Goal: Use online tool/utility: Utilize a website feature to perform a specific function

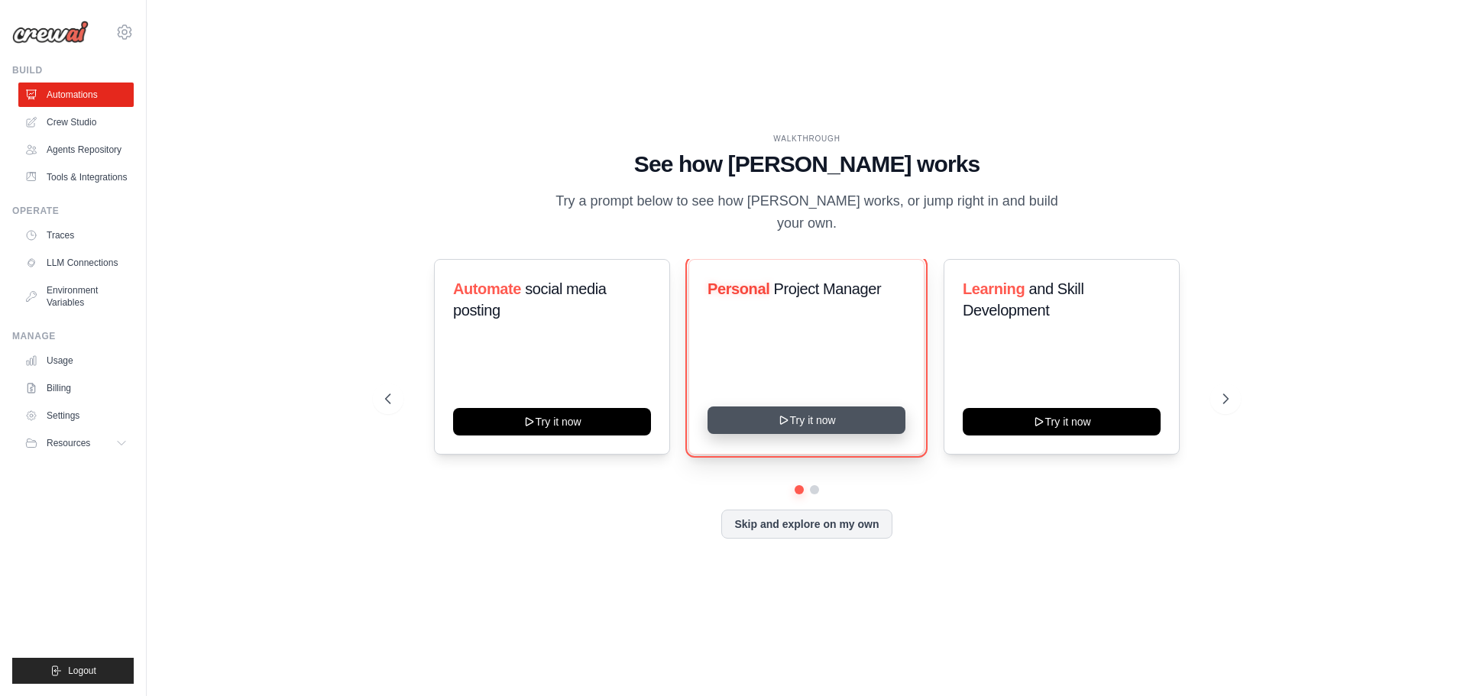
click at [825, 424] on button "Try it now" at bounding box center [807, 421] width 198 height 28
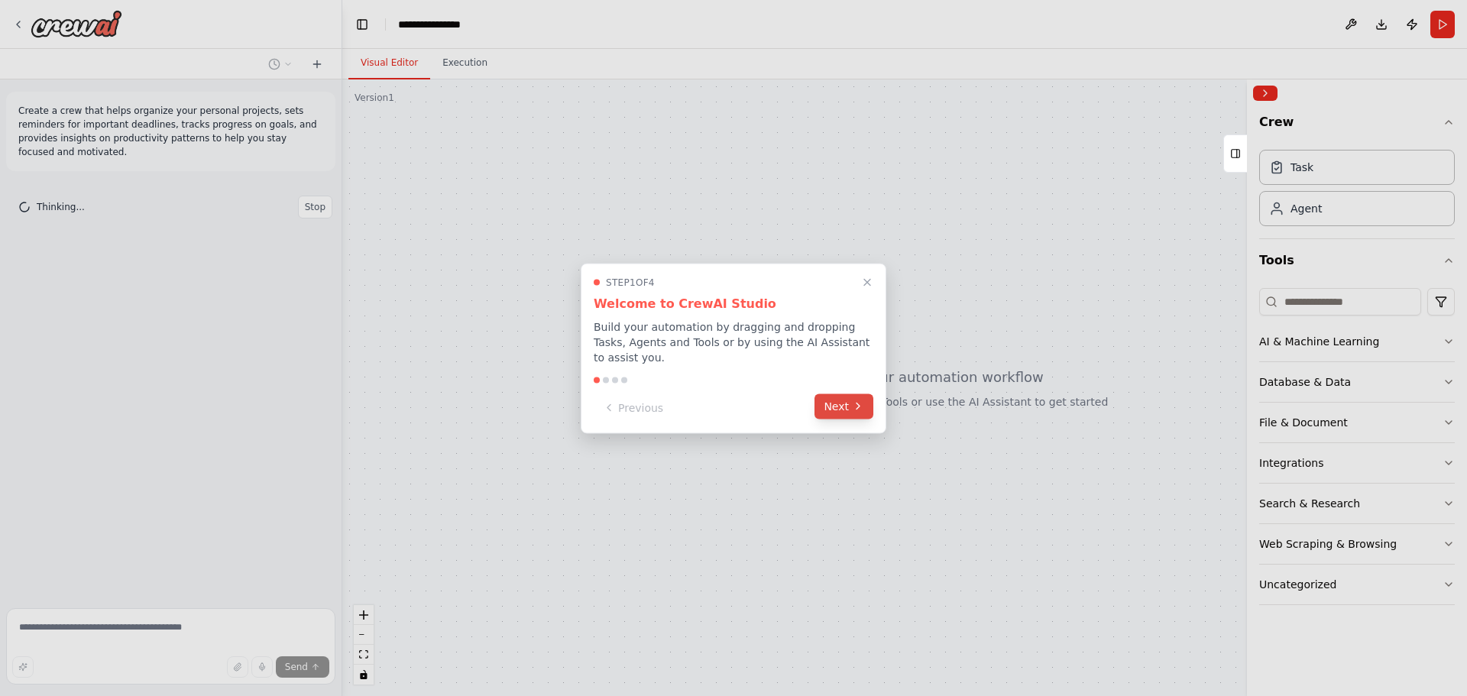
click at [837, 398] on button "Next" at bounding box center [844, 406] width 59 height 25
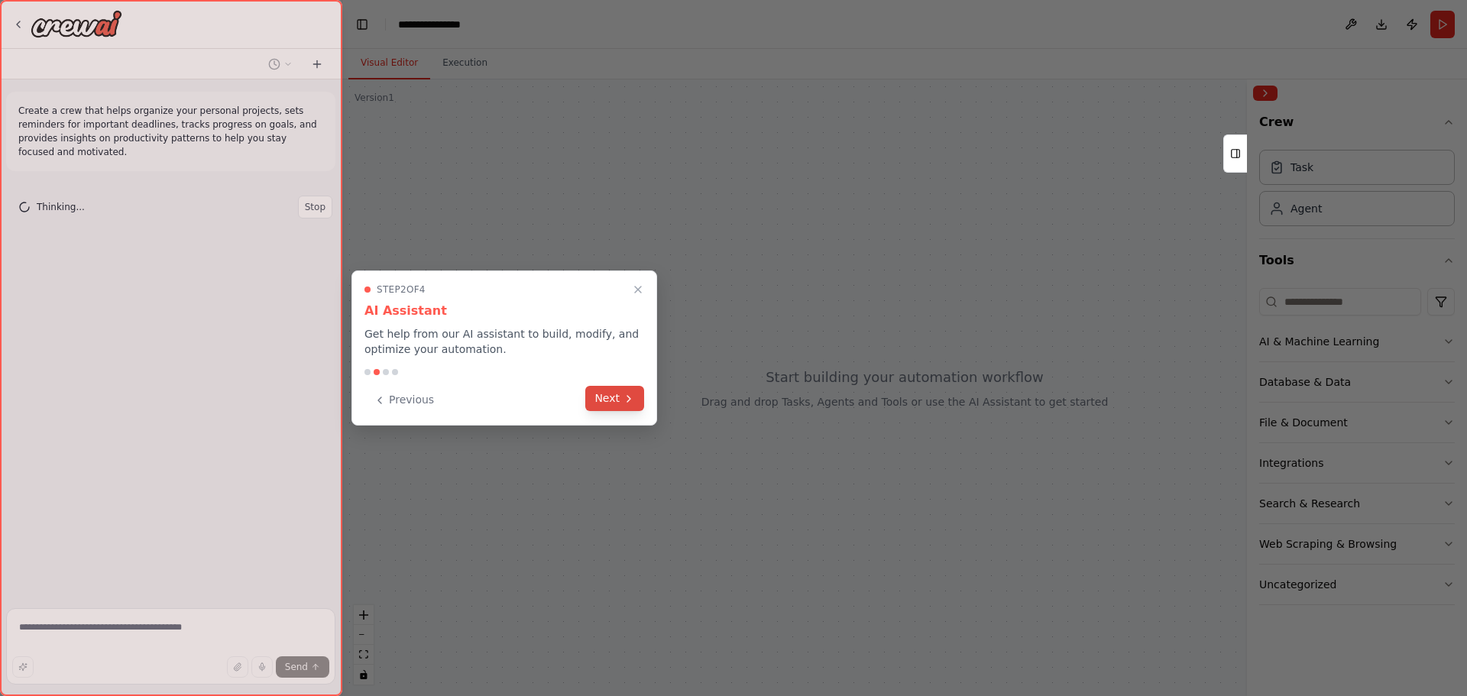
click at [617, 394] on button "Next" at bounding box center [614, 398] width 59 height 25
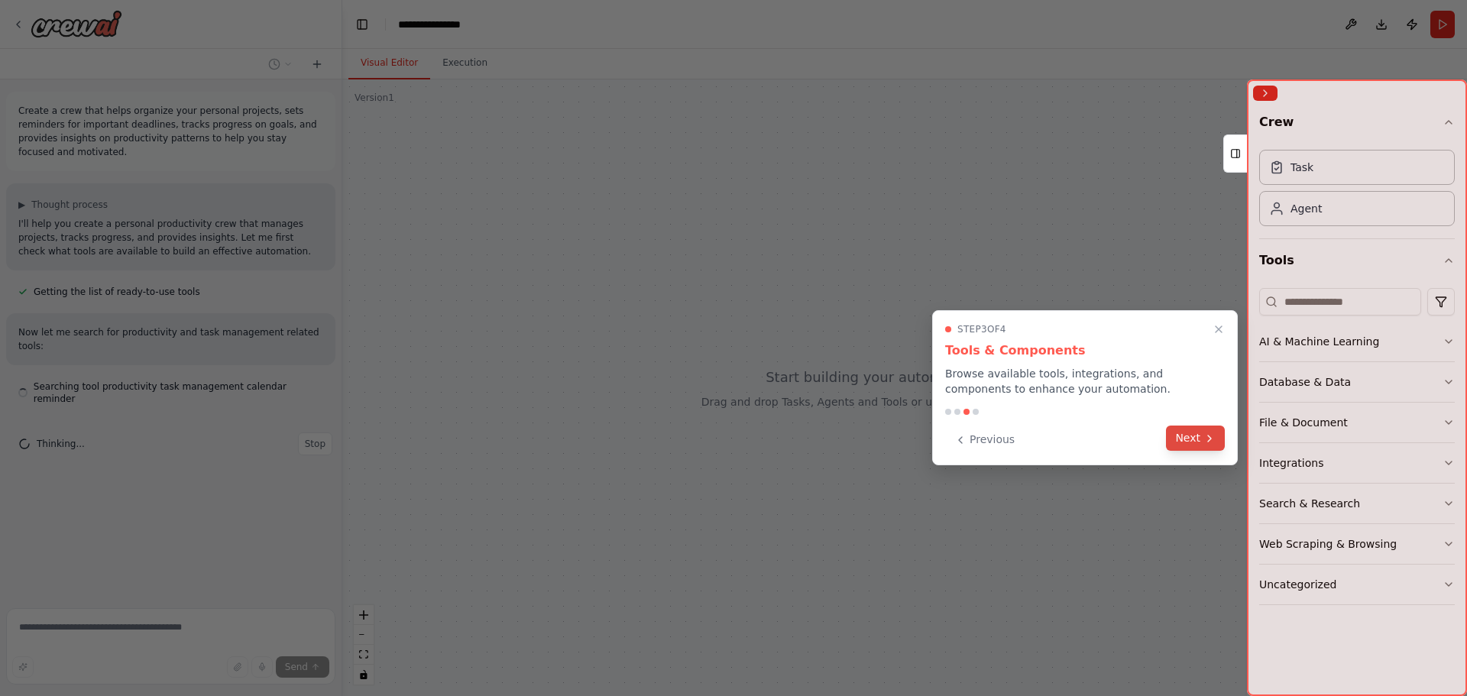
click at [1200, 439] on button "Next" at bounding box center [1195, 438] width 59 height 25
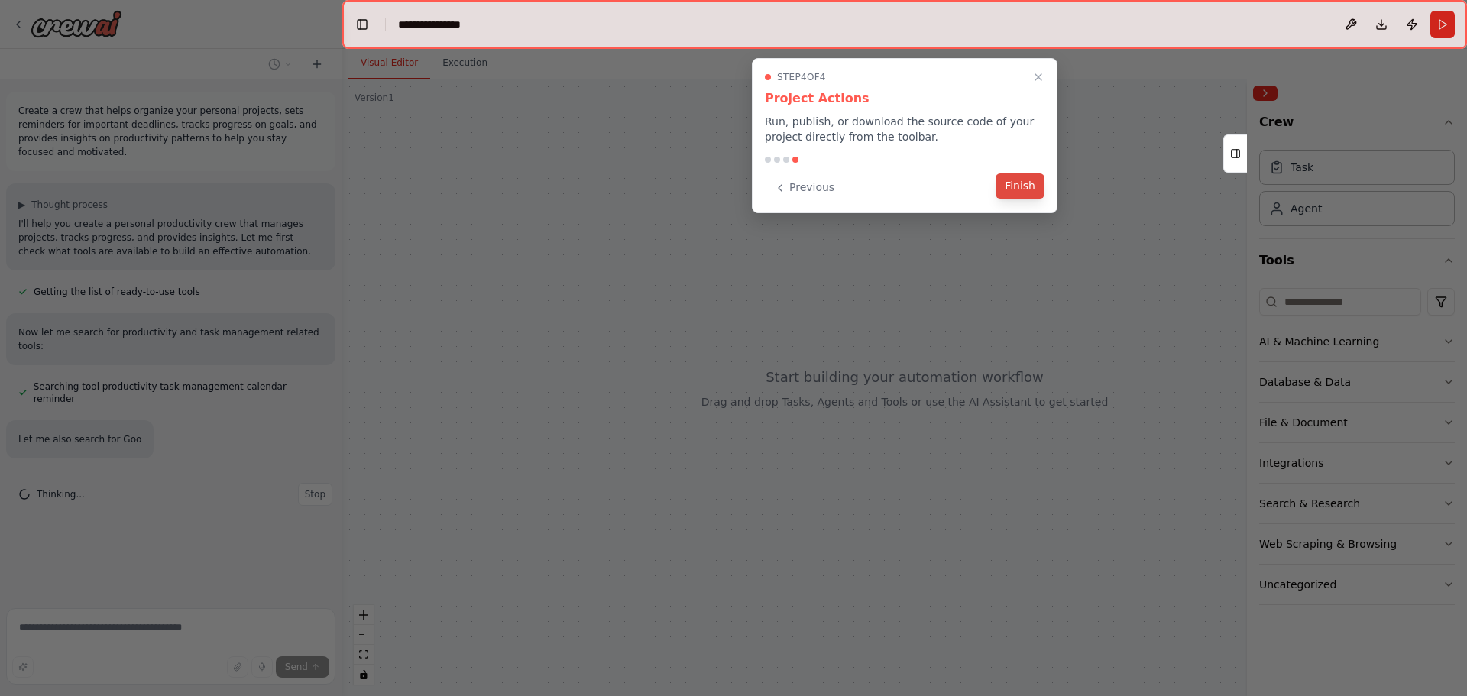
click at [1023, 189] on button "Finish" at bounding box center [1020, 185] width 49 height 25
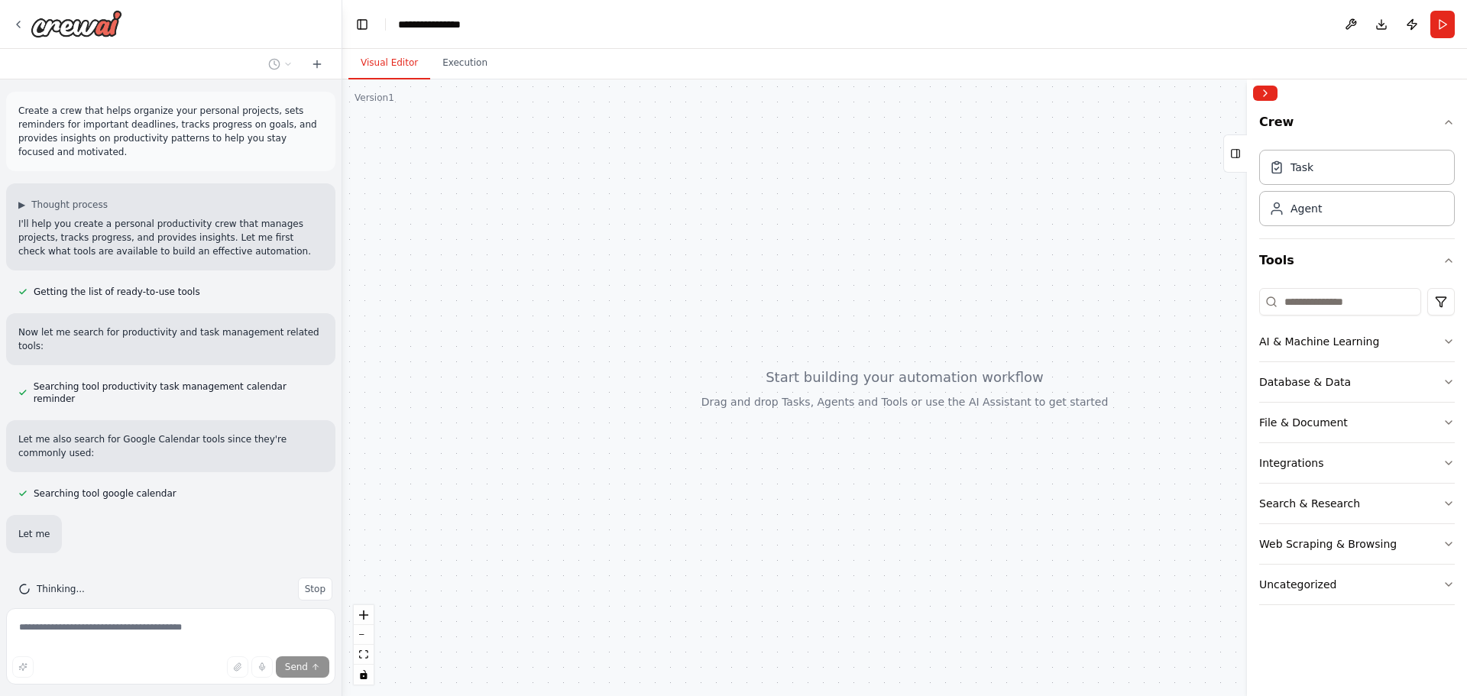
click at [500, 261] on div at bounding box center [904, 387] width 1125 height 617
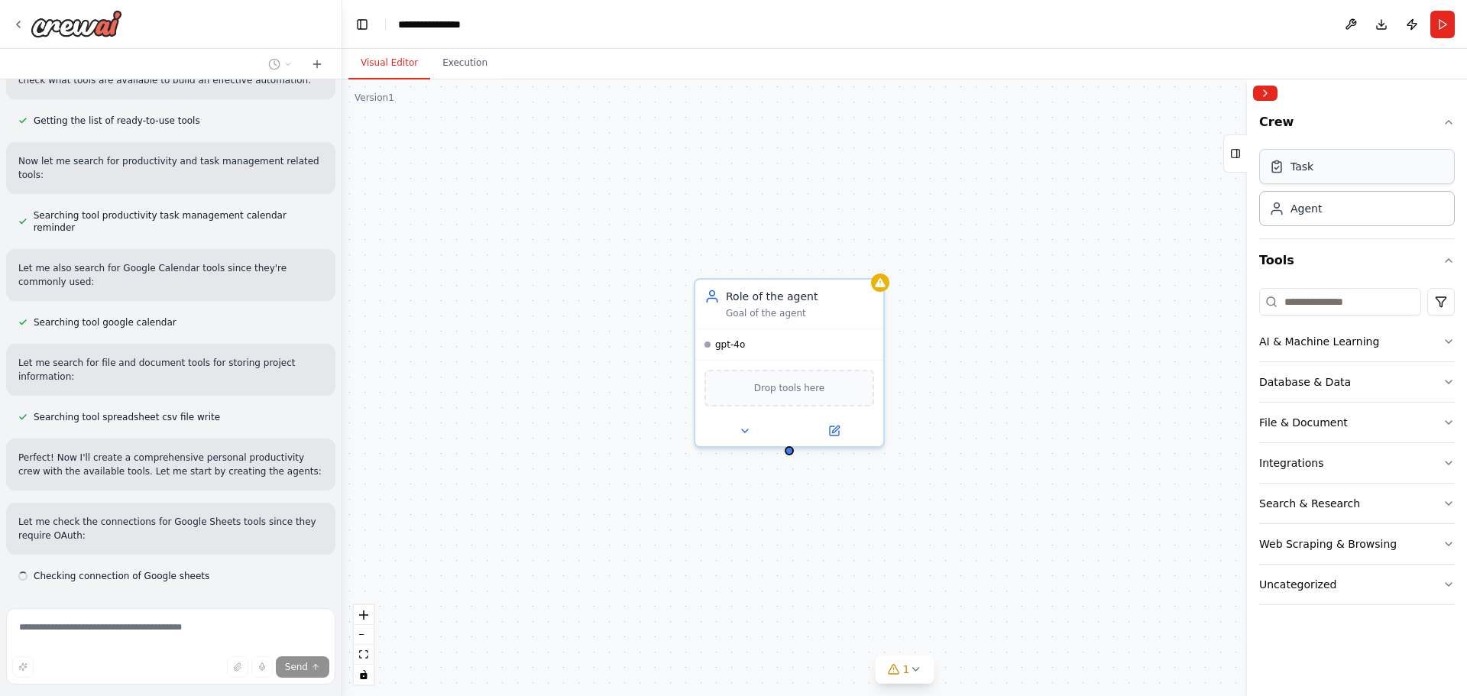
scroll to position [185, 0]
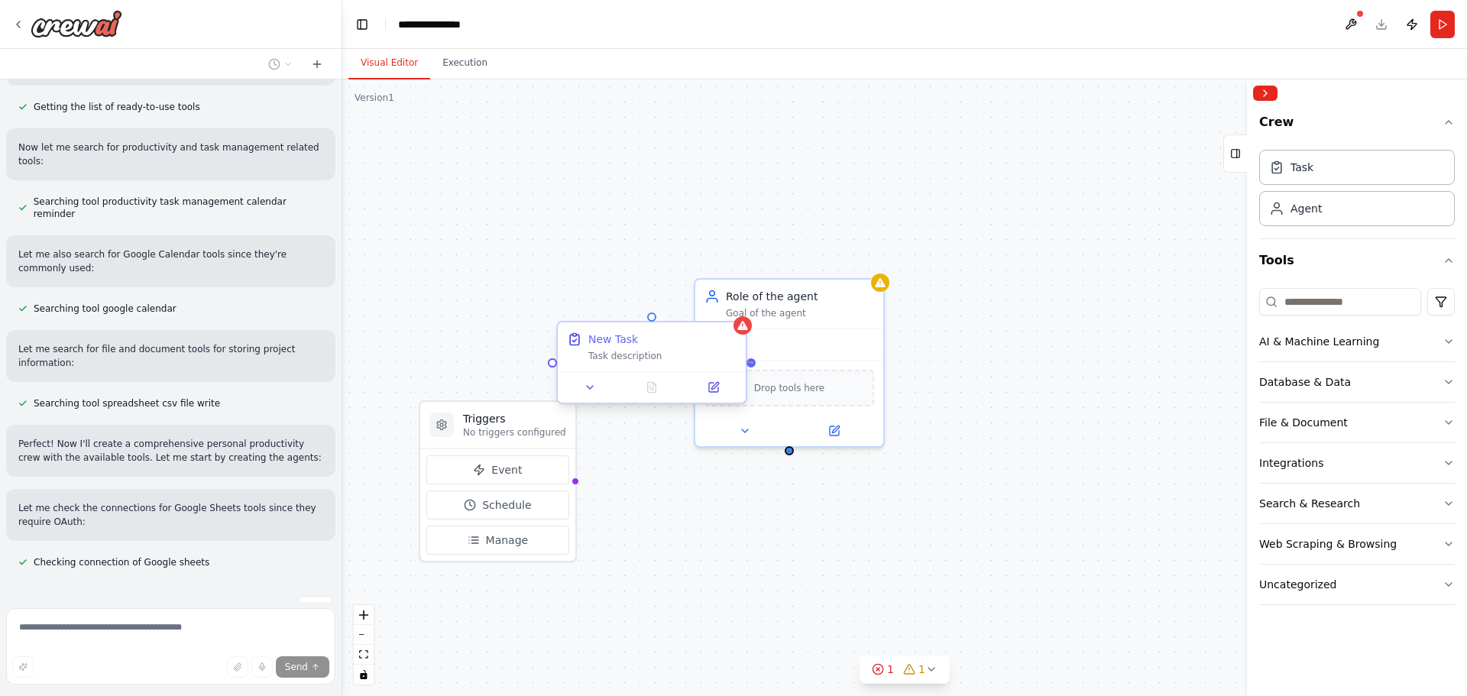
drag, startPoint x: 755, startPoint y: 361, endPoint x: 745, endPoint y: 361, distance: 9.9
click at [747, 361] on div at bounding box center [751, 362] width 9 height 9
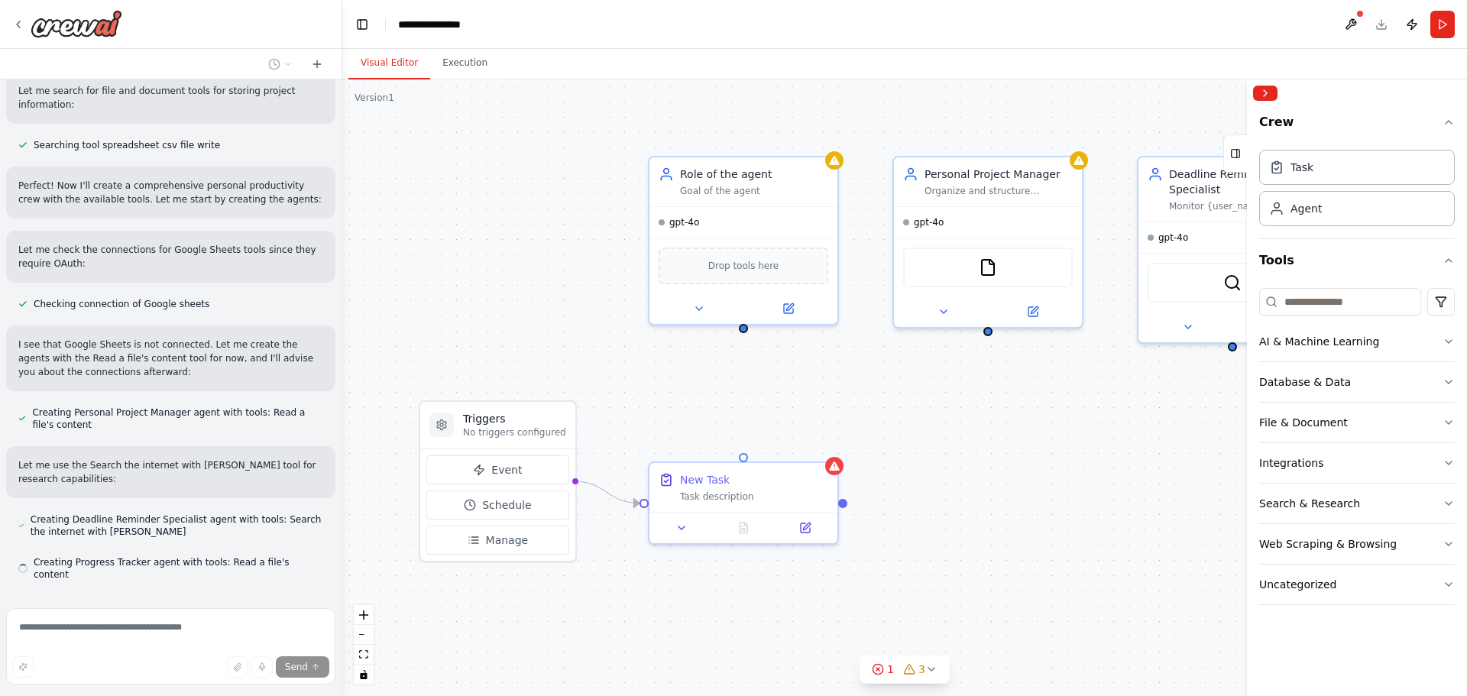
scroll to position [443, 0]
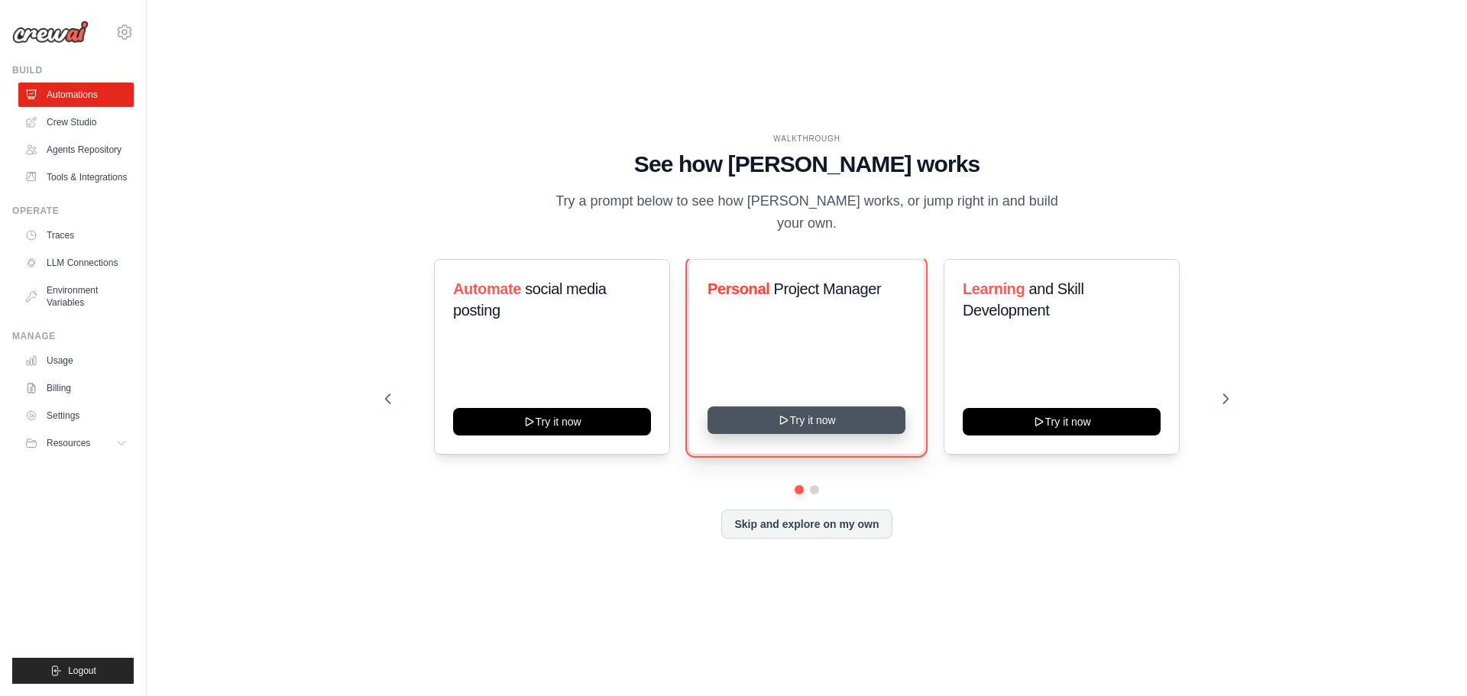
click at [798, 422] on button "Try it now" at bounding box center [807, 421] width 198 height 28
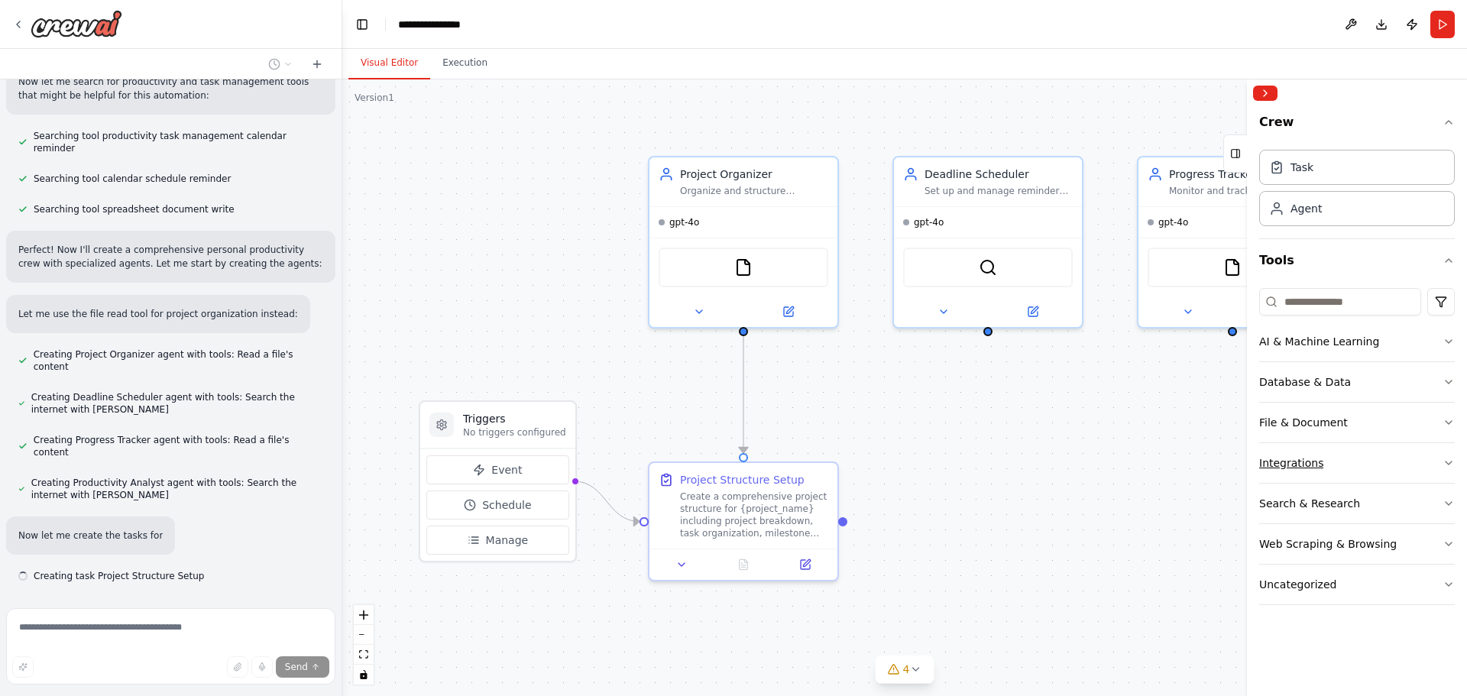
scroll to position [284, 0]
click at [1446, 462] on icon "button" at bounding box center [1449, 463] width 6 height 3
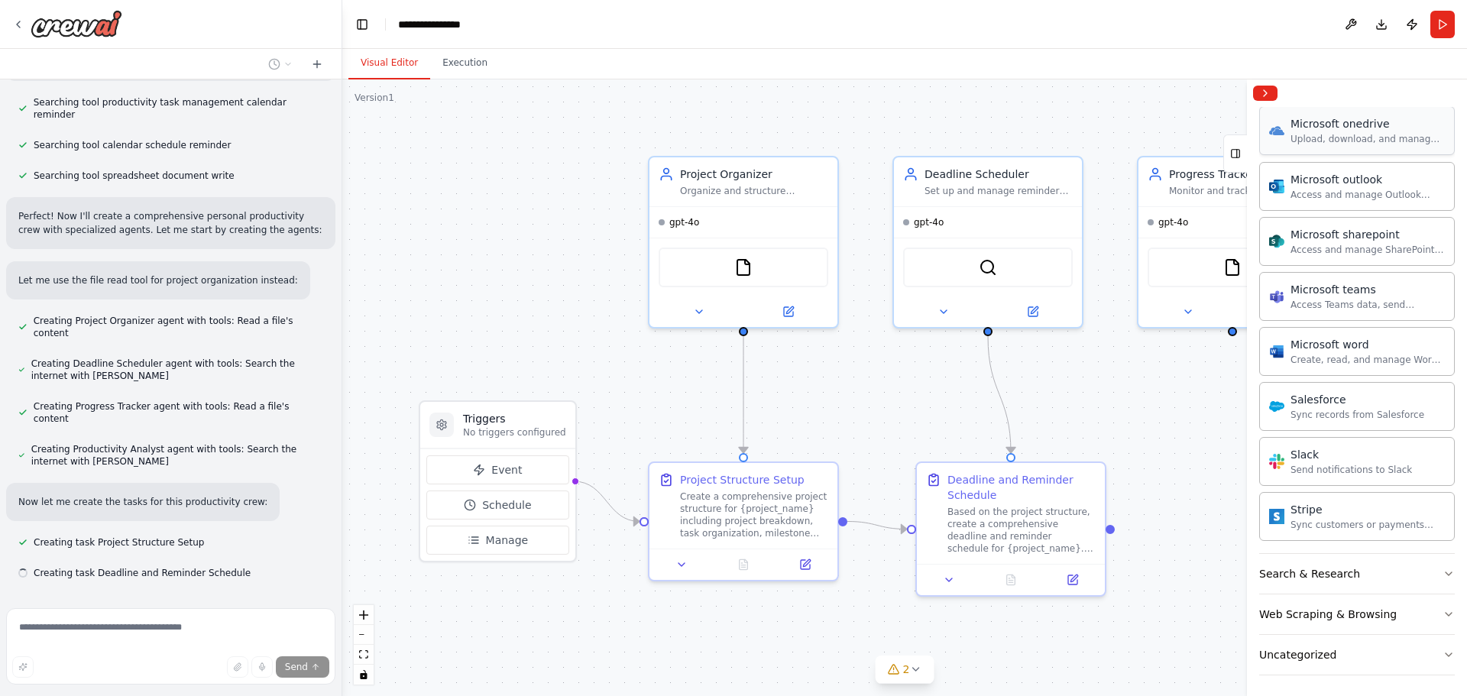
scroll to position [881, 0]
click at [1443, 572] on icon "button" at bounding box center [1449, 570] width 12 height 12
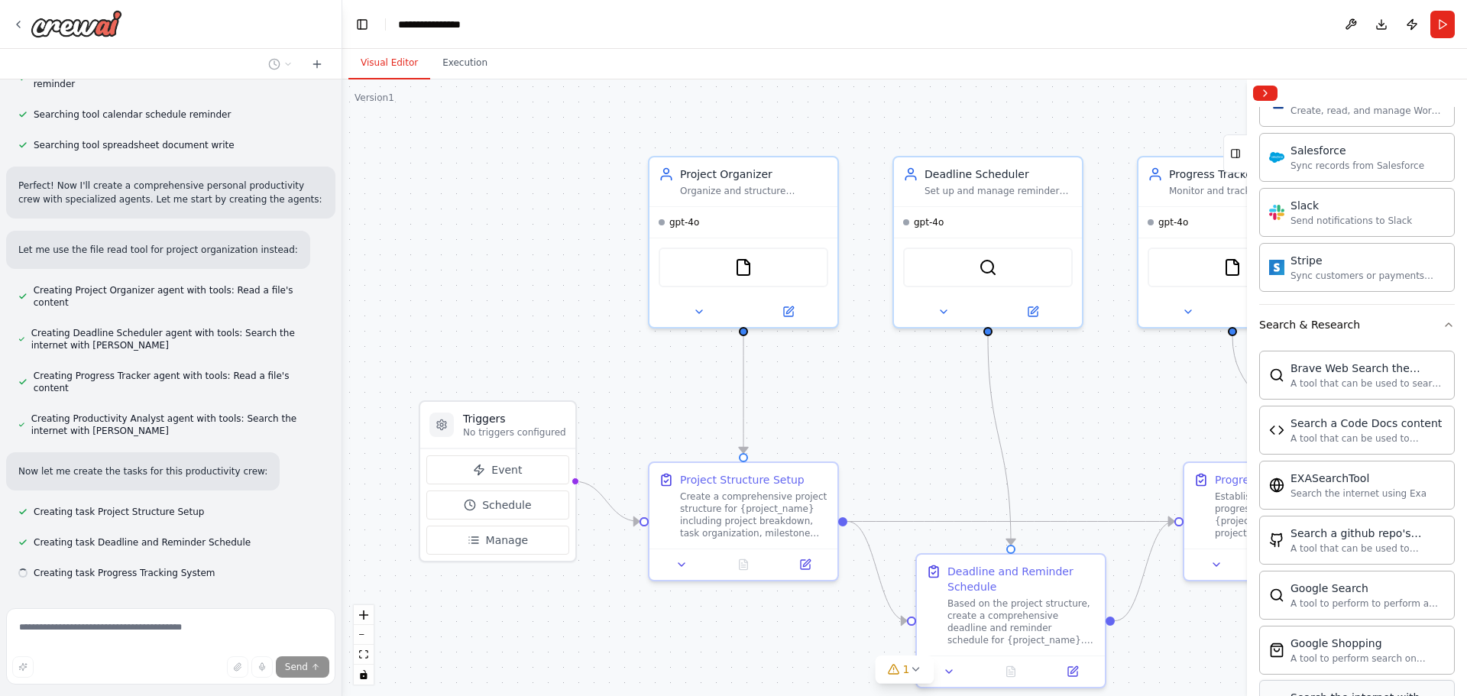
scroll to position [1110, 0]
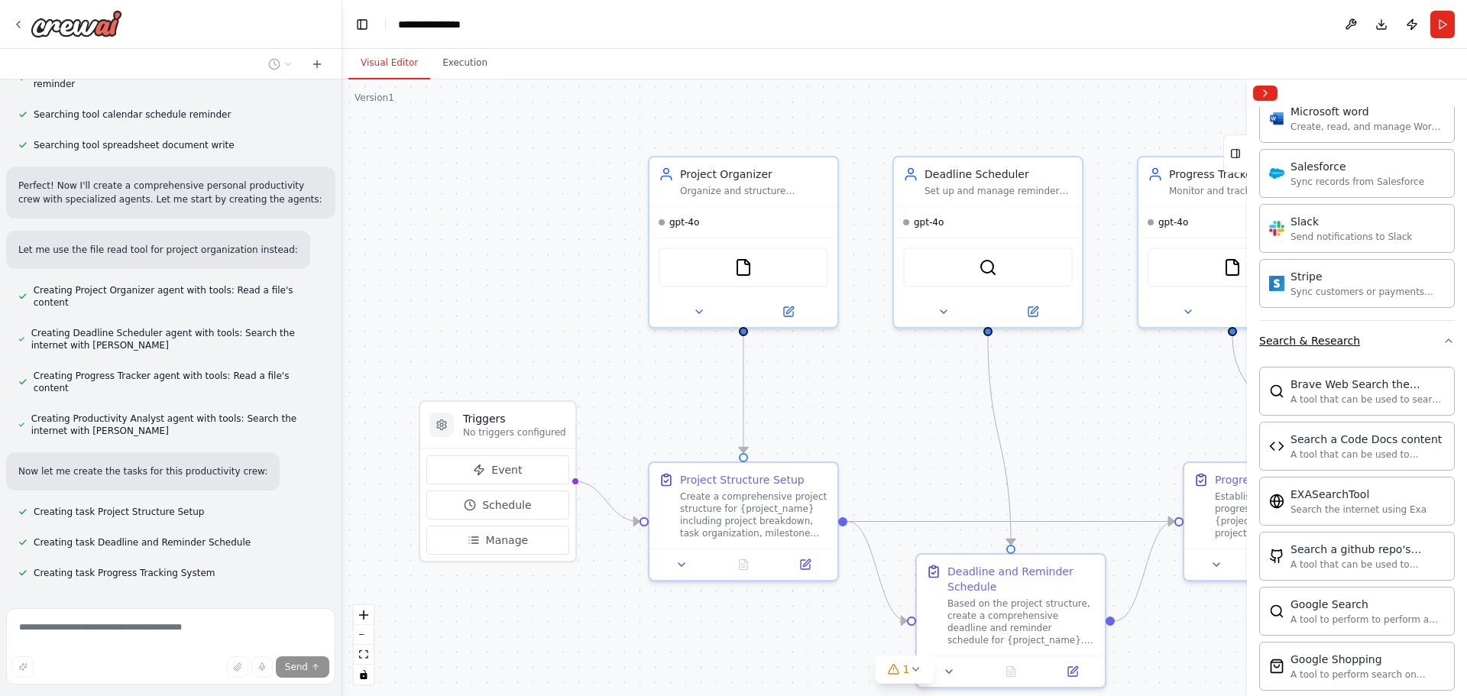
click at [1443, 342] on icon "button" at bounding box center [1449, 341] width 12 height 12
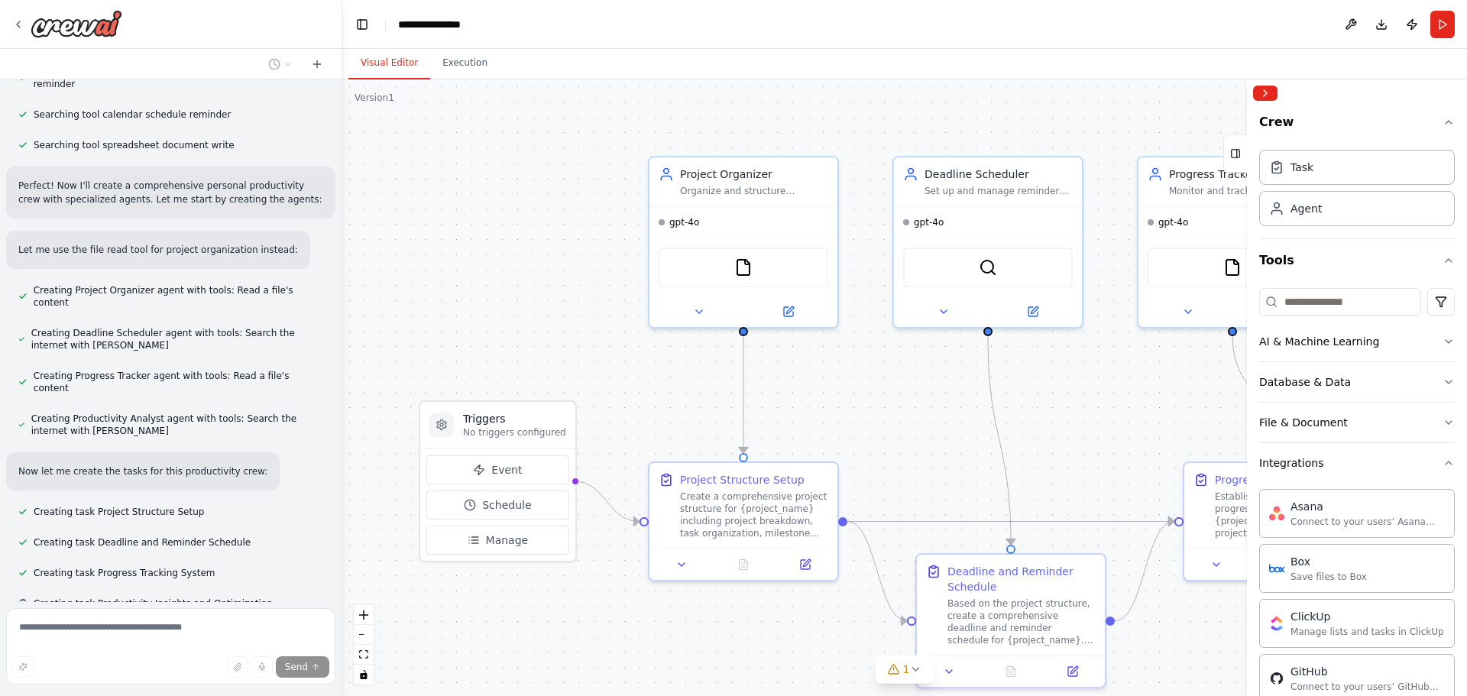
scroll to position [376, 0]
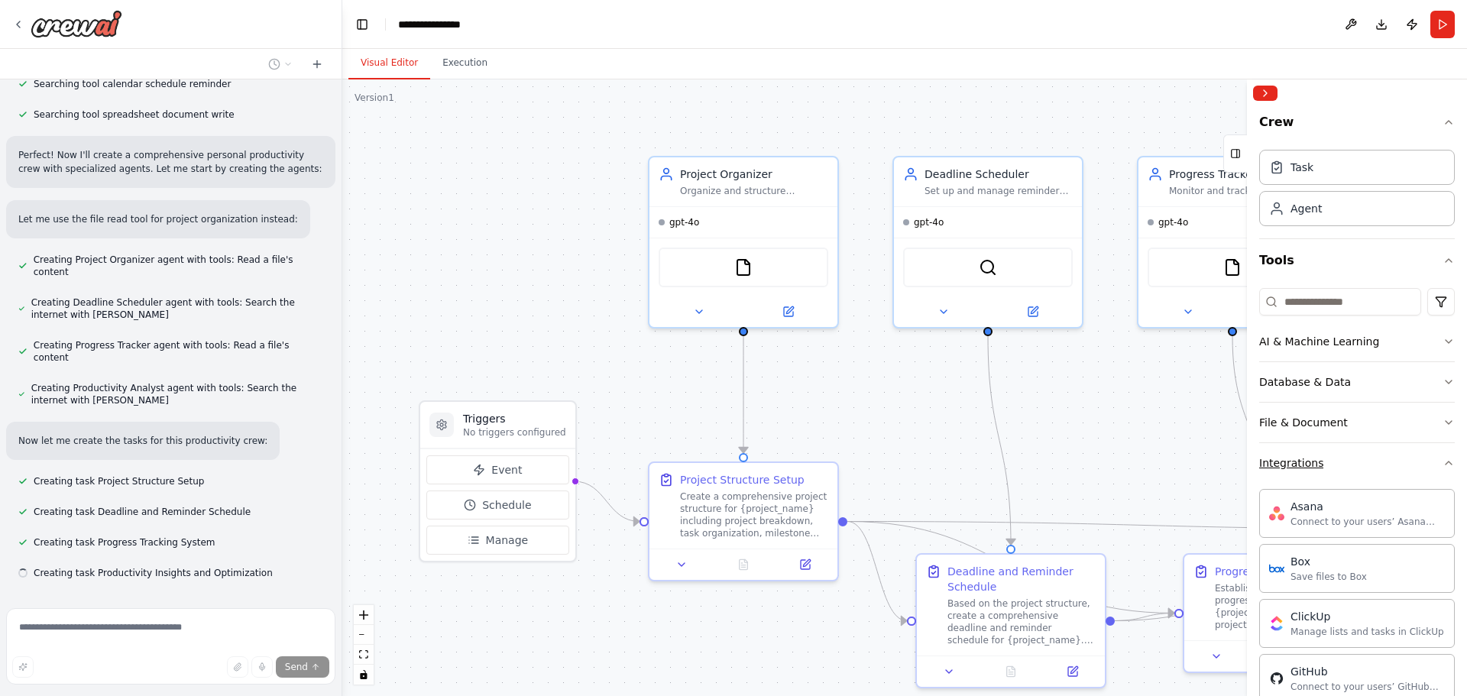
click at [1443, 463] on icon "button" at bounding box center [1449, 463] width 12 height 12
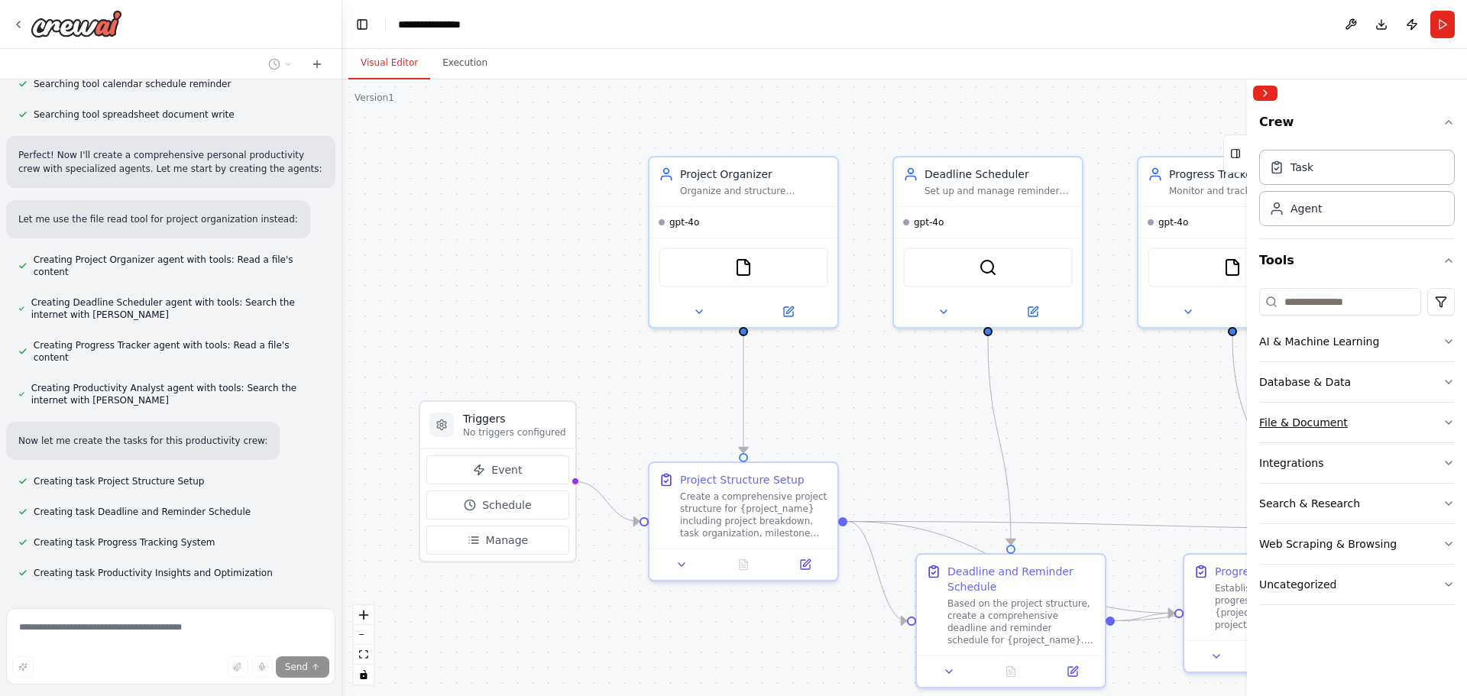
click at [1440, 420] on button "File & Document" at bounding box center [1357, 423] width 196 height 40
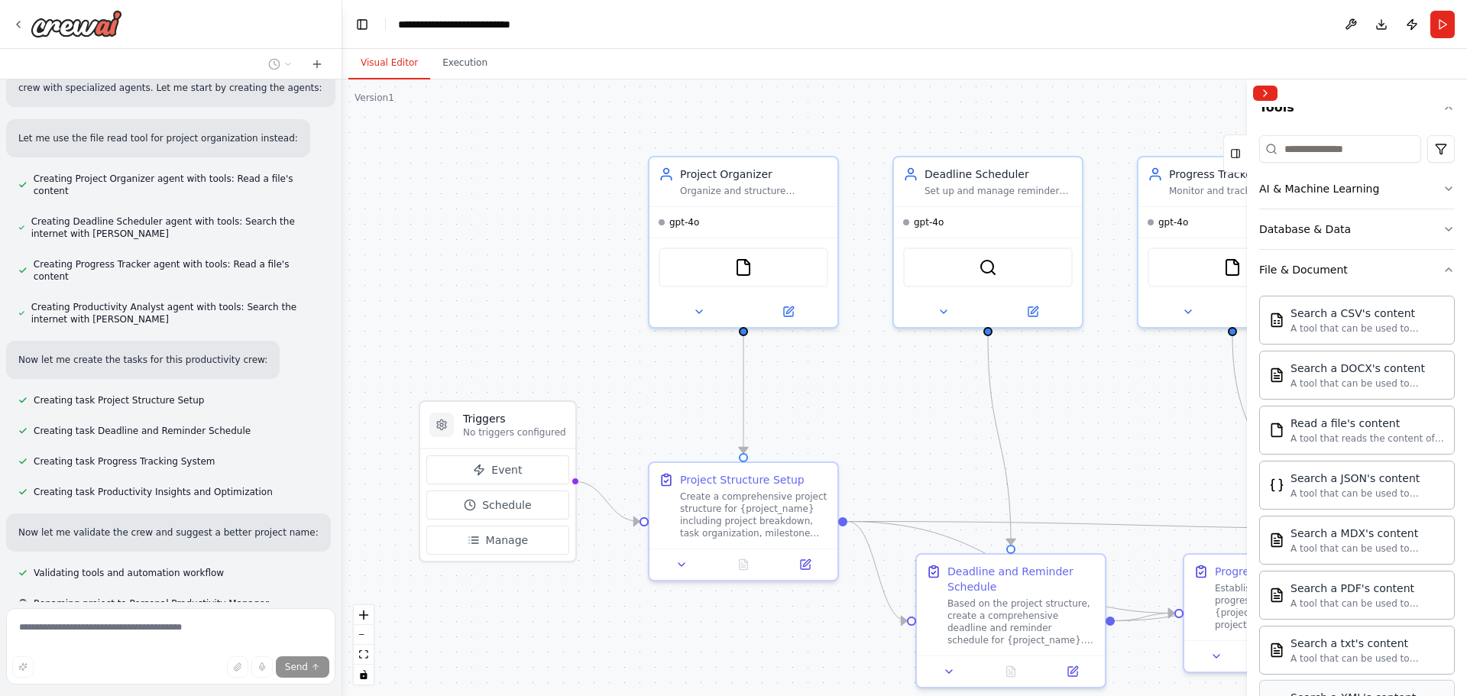
scroll to position [488, 0]
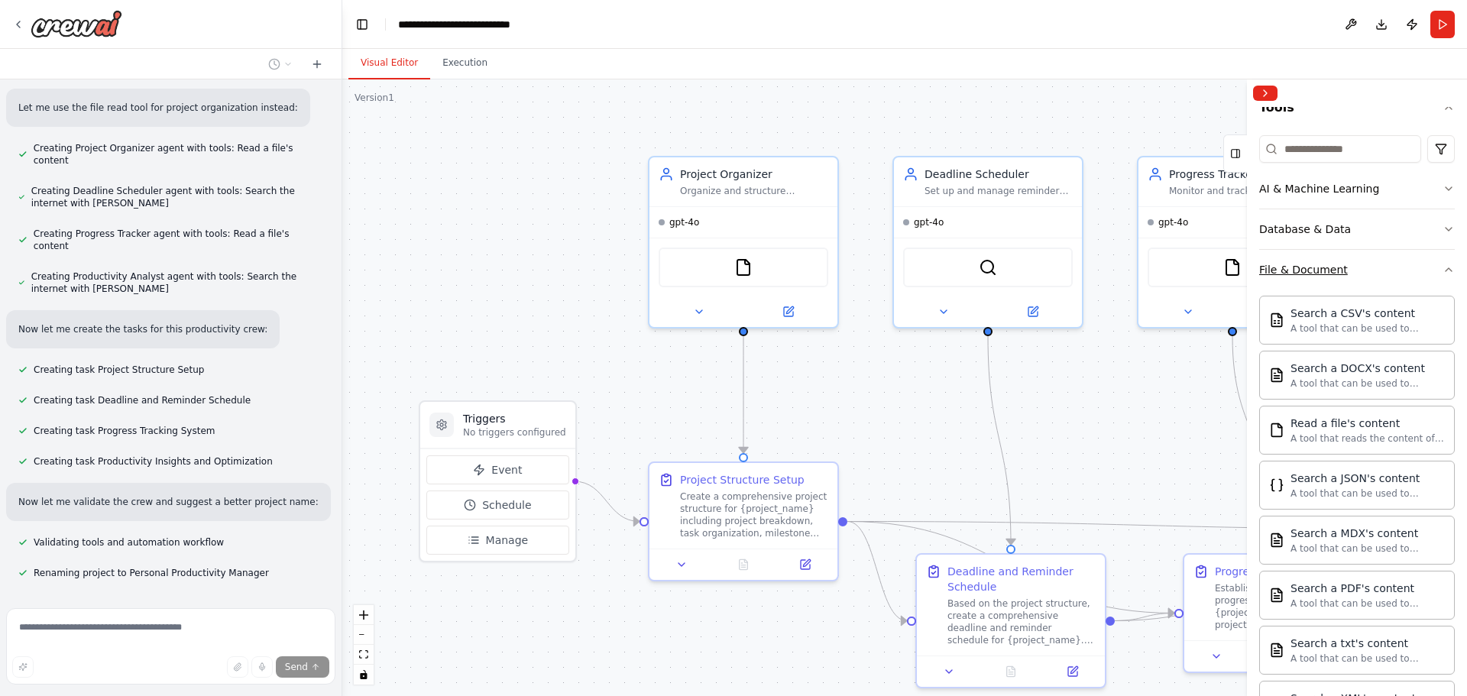
click at [1443, 271] on icon "button" at bounding box center [1449, 270] width 12 height 12
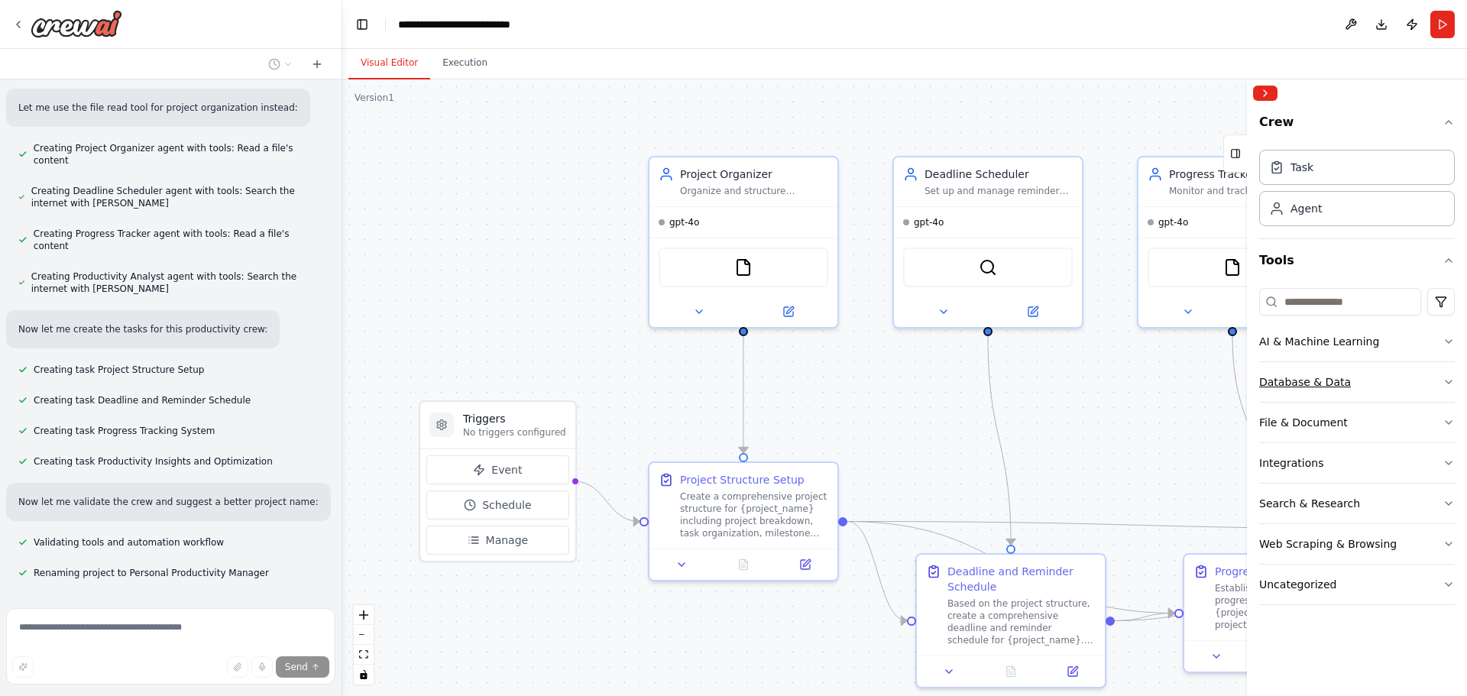
click at [1449, 377] on icon "button" at bounding box center [1449, 382] width 12 height 12
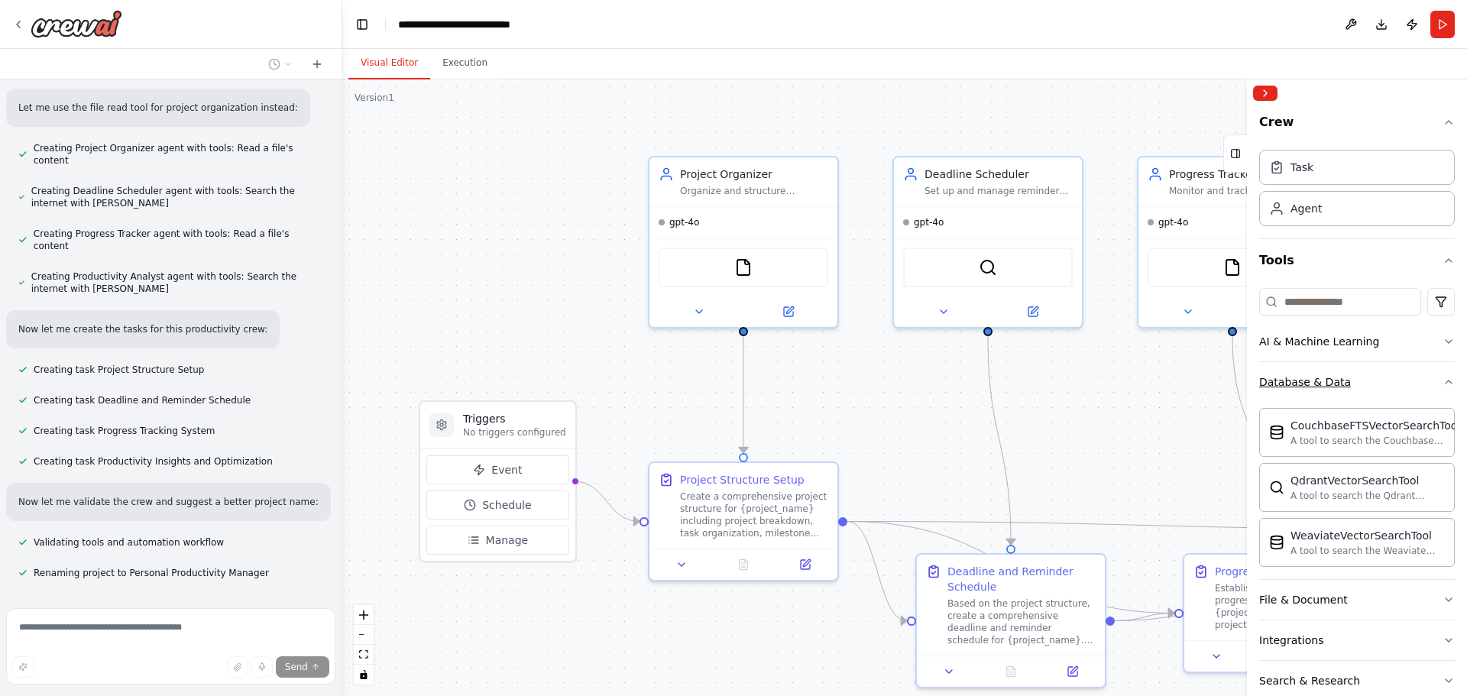
click at [1443, 377] on icon "button" at bounding box center [1449, 382] width 12 height 12
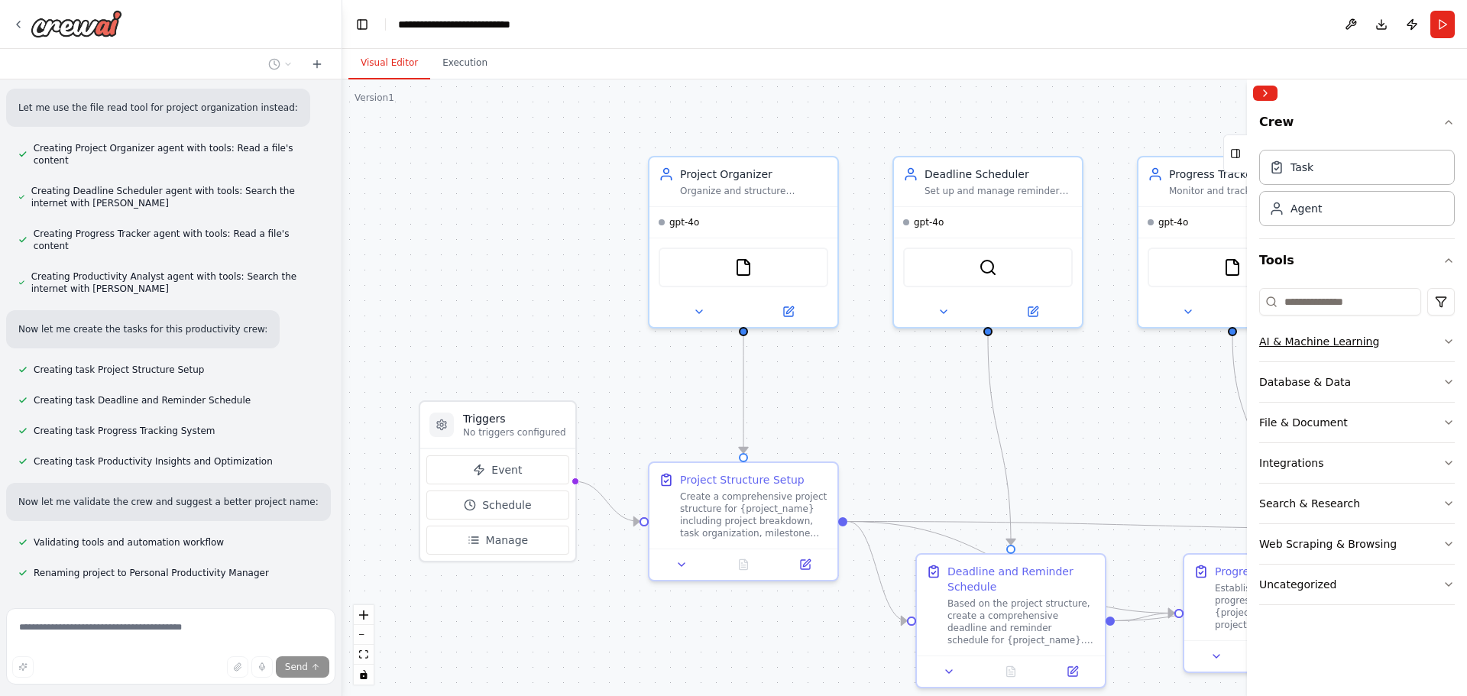
click at [1451, 338] on icon "button" at bounding box center [1449, 341] width 12 height 12
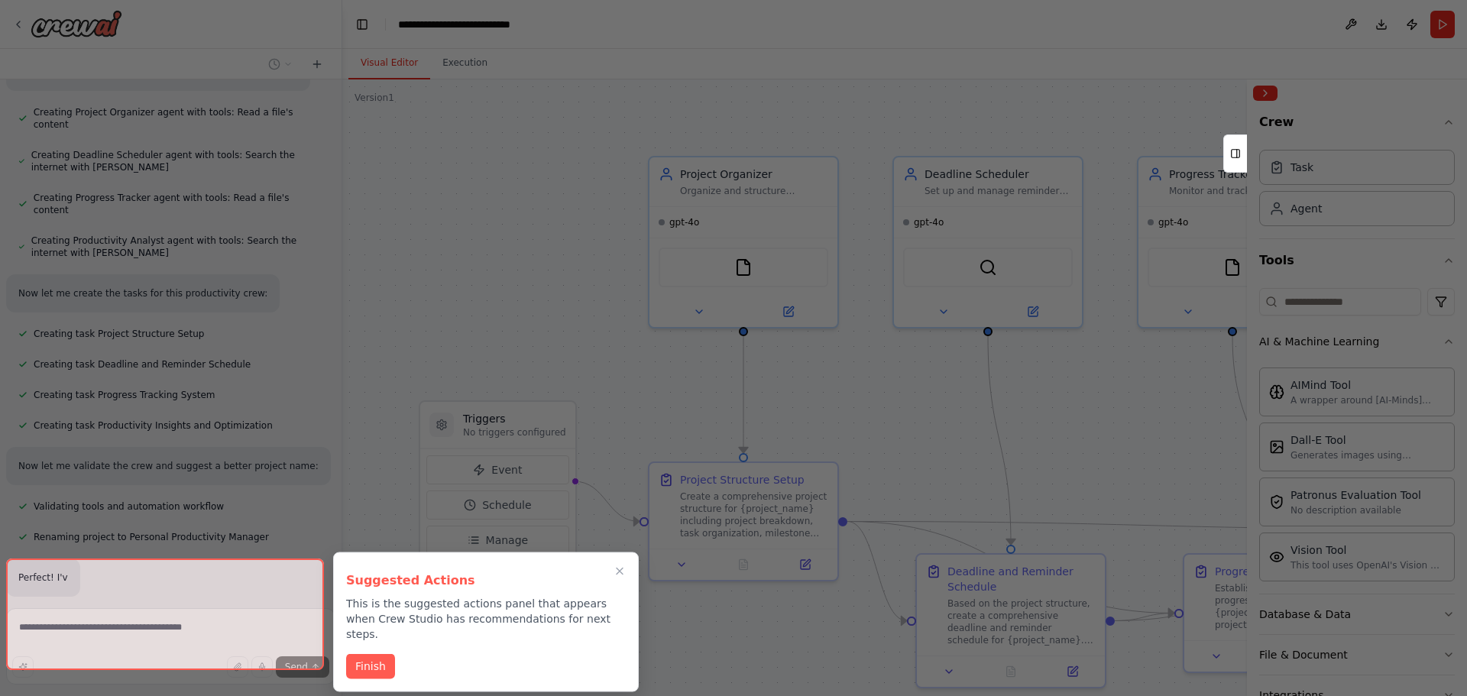
scroll to position [524, 0]
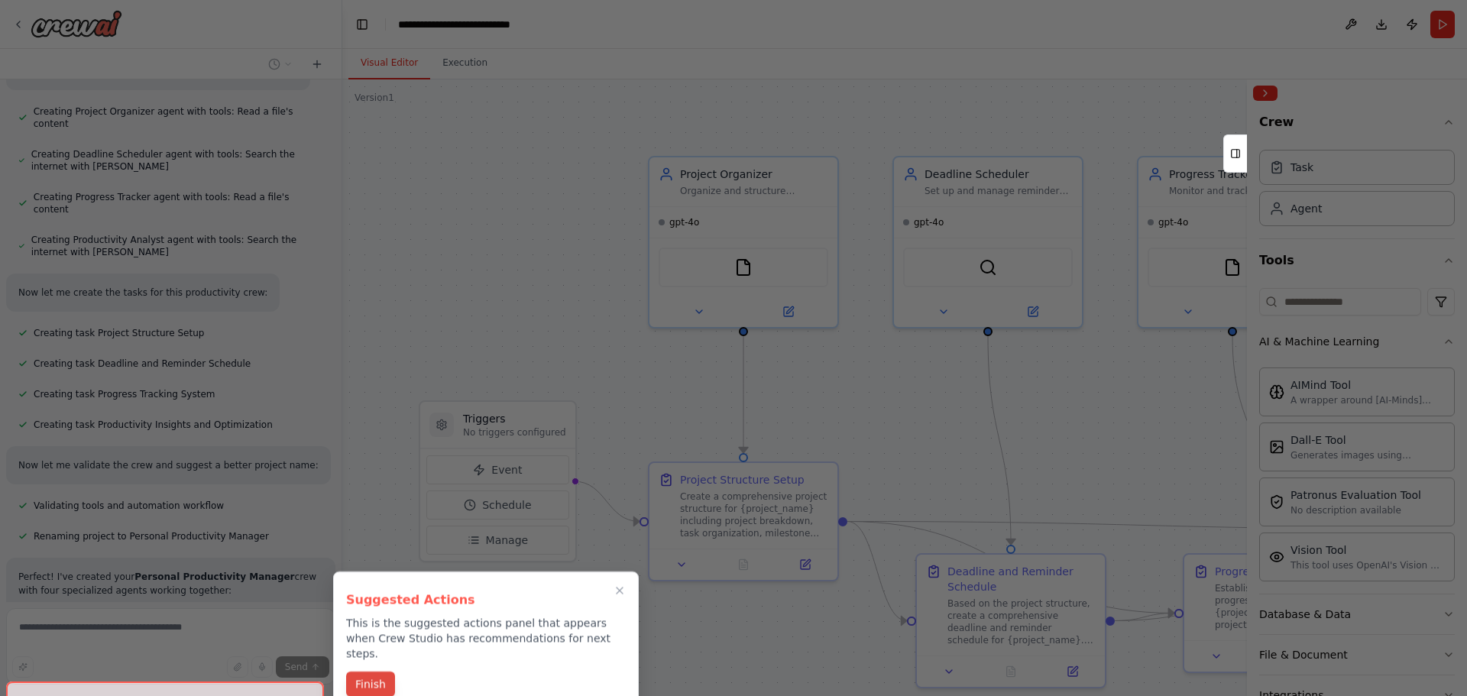
click at [374, 672] on button "Finish" at bounding box center [370, 684] width 49 height 25
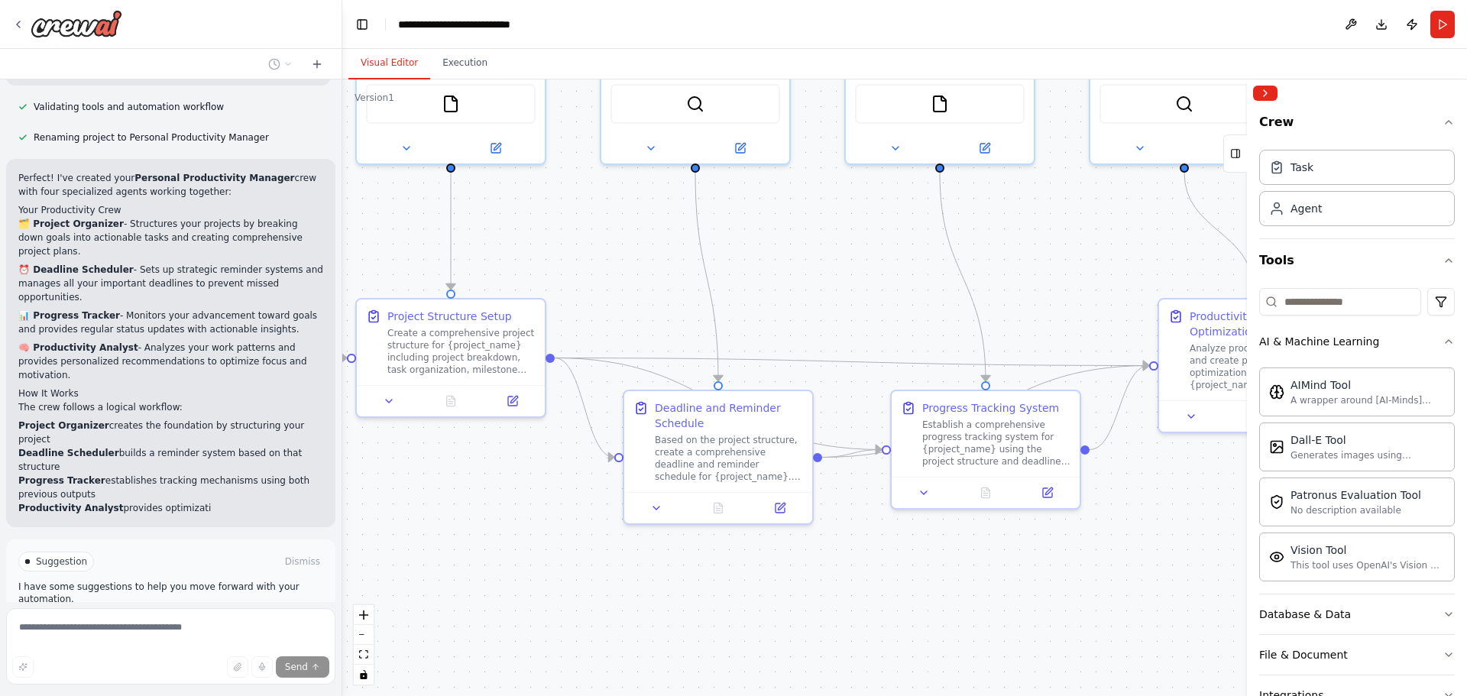
drag, startPoint x: 1087, startPoint y: 463, endPoint x: 798, endPoint y: 300, distance: 331.5
click at [798, 300] on div ".deletable-edge-delete-btn { width: 20px; height: 20px; border: 0px solid #ffff…" at bounding box center [904, 387] width 1125 height 617
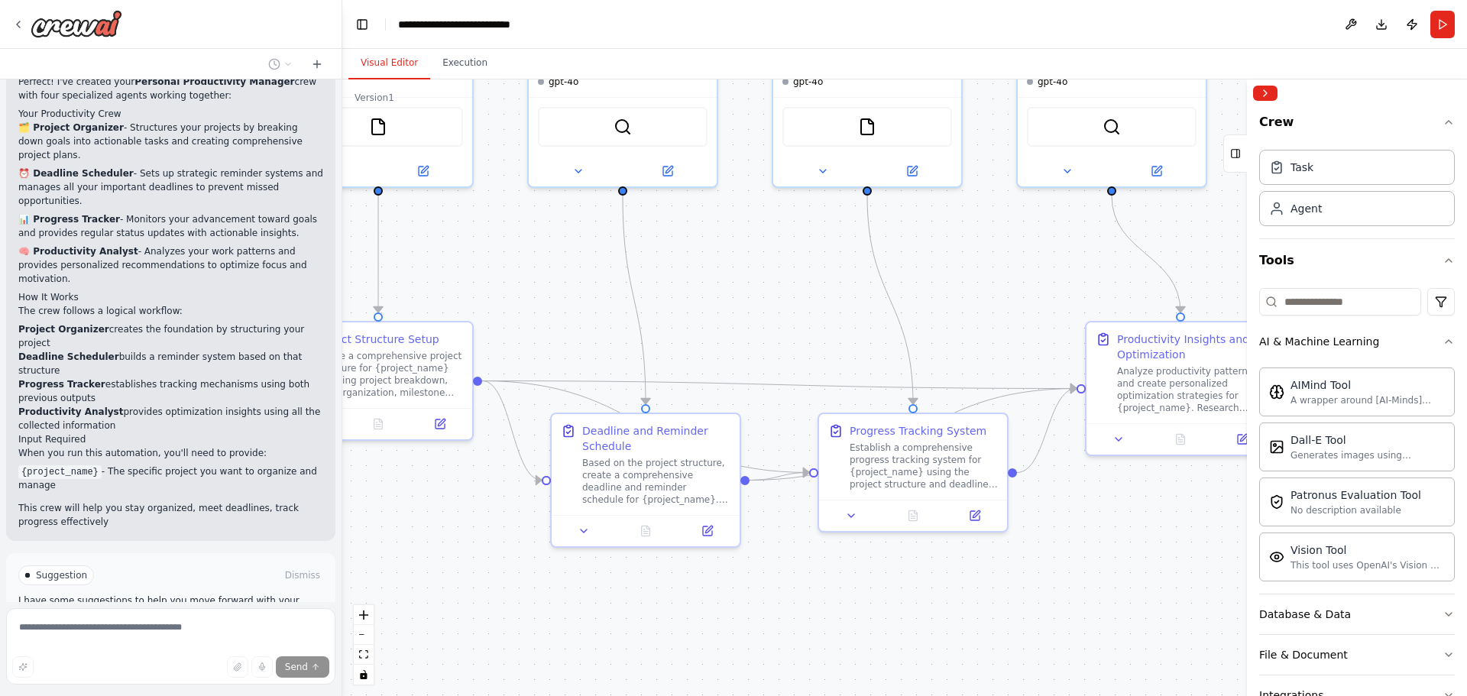
scroll to position [1033, 0]
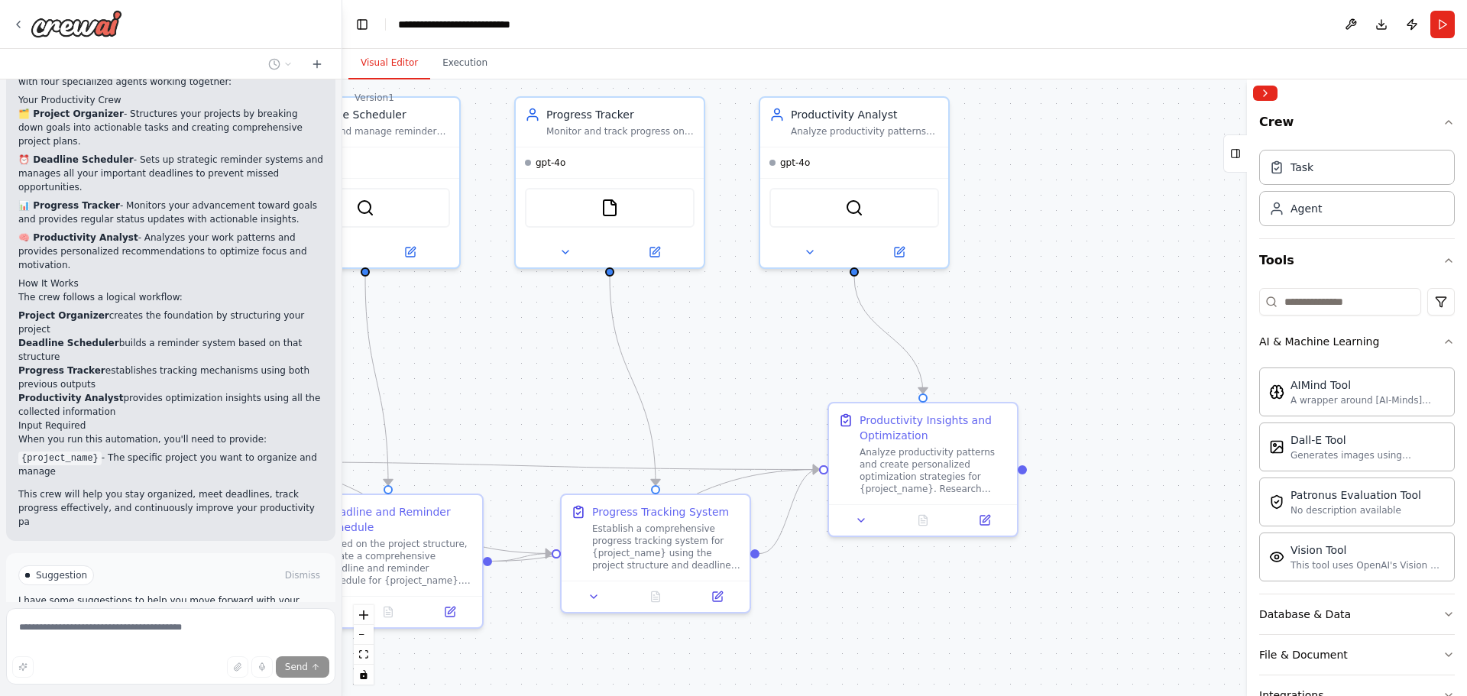
drag, startPoint x: 1071, startPoint y: 290, endPoint x: 737, endPoint y: 396, distance: 349.5
click at [737, 396] on div ".deletable-edge-delete-btn { width: 20px; height: 20px; border: 0px solid #ffff…" at bounding box center [904, 387] width 1125 height 617
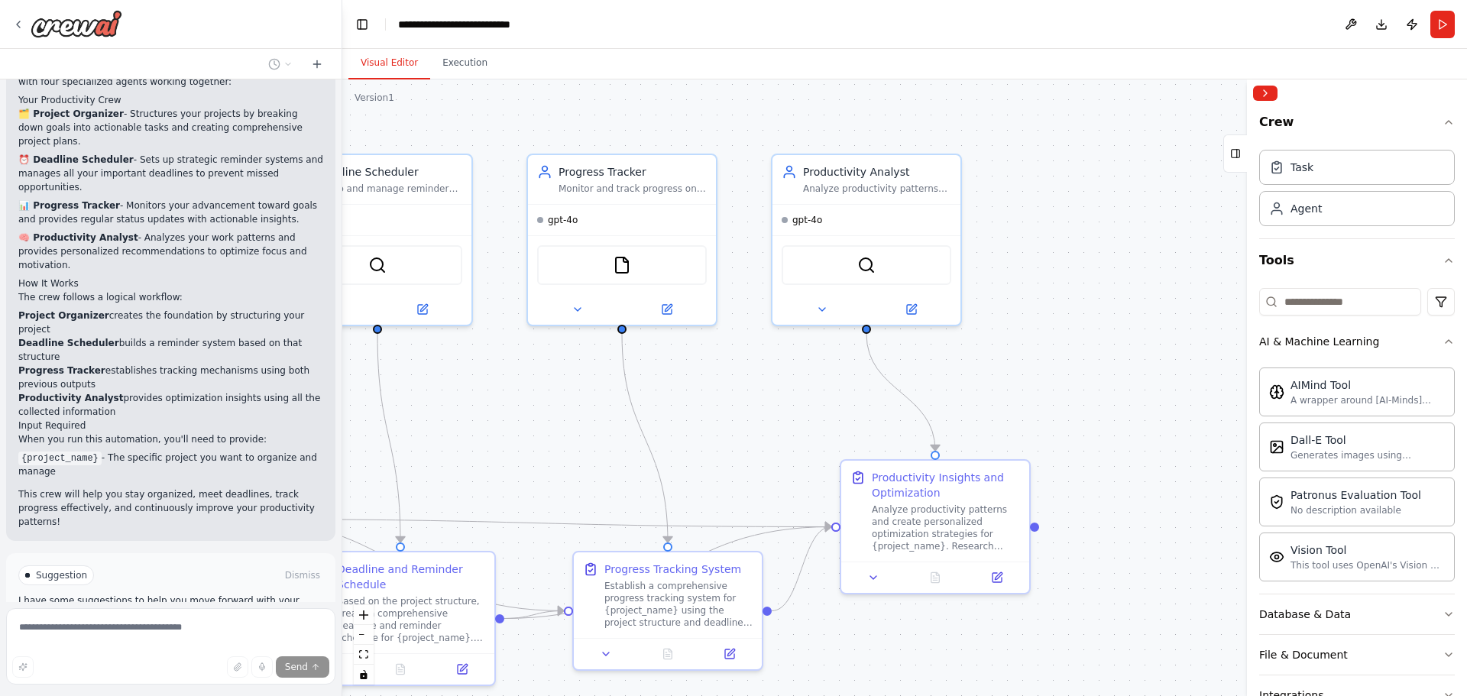
drag, startPoint x: 1052, startPoint y: 276, endPoint x: 1067, endPoint y: 332, distance: 57.8
click at [1067, 332] on div ".deletable-edge-delete-btn { width: 20px; height: 20px; border: 0px solid #ffff…" at bounding box center [904, 387] width 1125 height 617
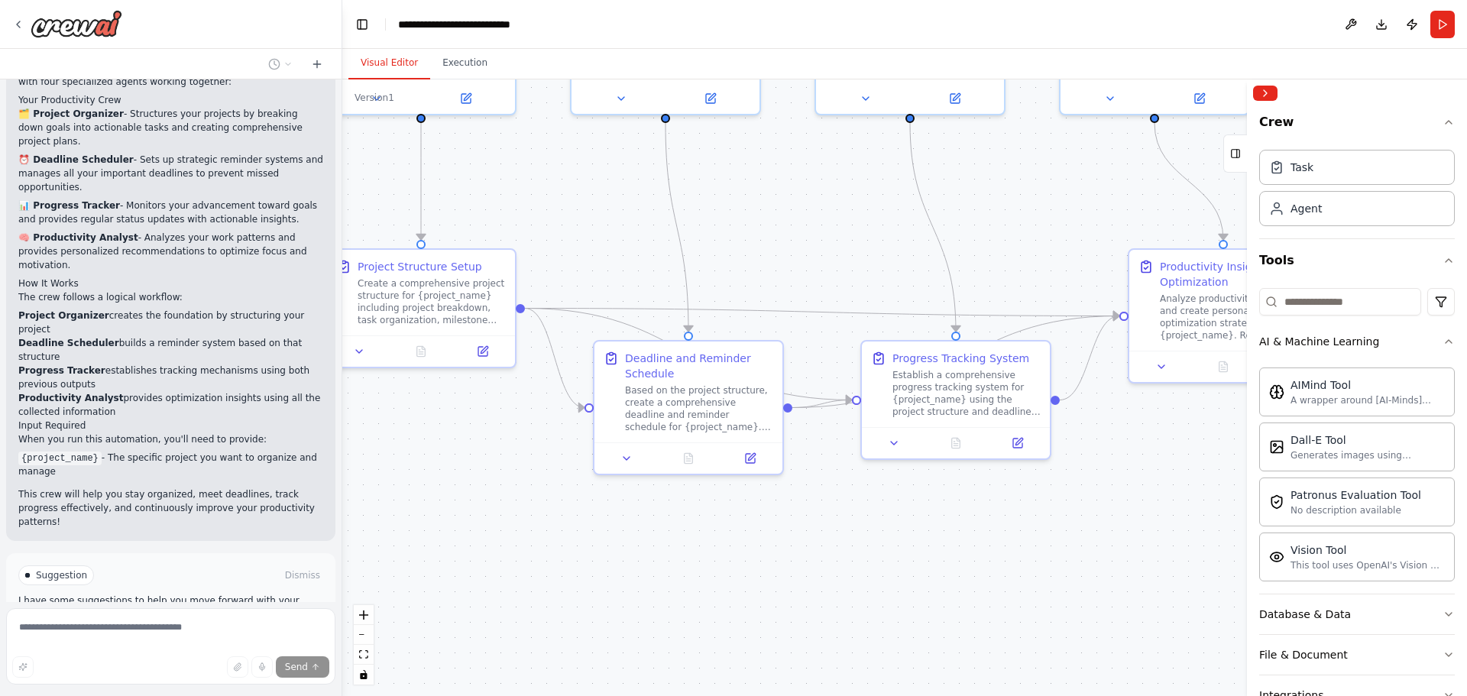
drag, startPoint x: 761, startPoint y: 471, endPoint x: 1049, endPoint y: 261, distance: 357.0
click at [1049, 261] on div ".deletable-edge-delete-btn { width: 20px; height: 20px; border: 0px solid #ffff…" at bounding box center [904, 387] width 1125 height 617
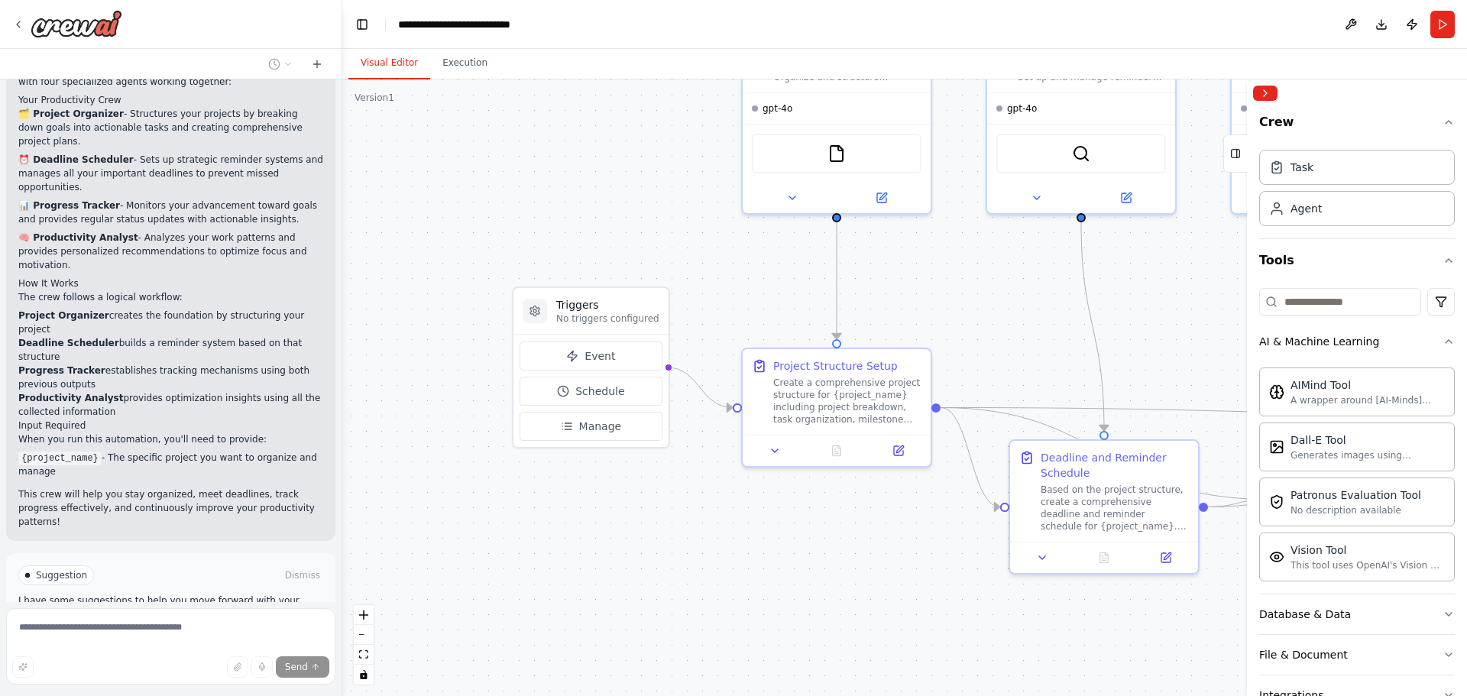
drag, startPoint x: 582, startPoint y: 232, endPoint x: 998, endPoint y: 331, distance: 427.4
click at [998, 331] on div ".deletable-edge-delete-btn { width: 20px; height: 20px; border: 0px solid #ffff…" at bounding box center [904, 387] width 1125 height 617
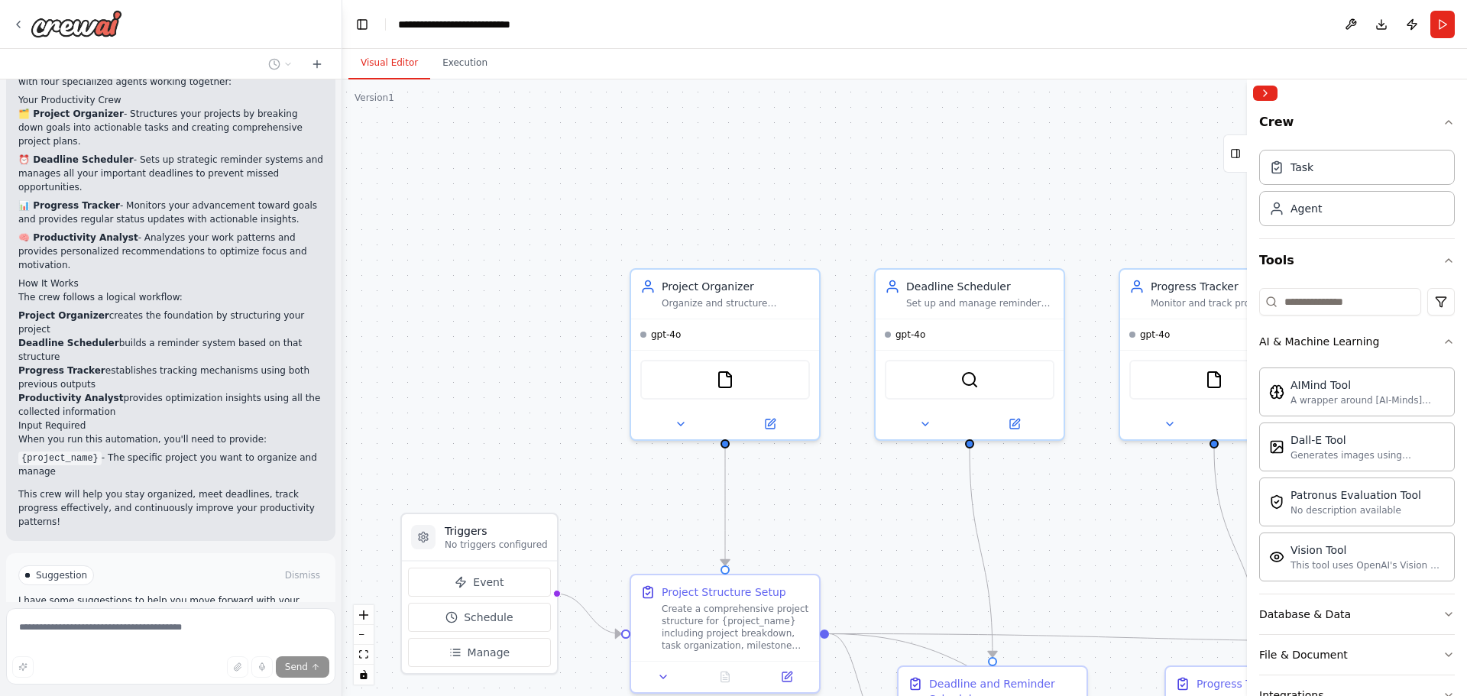
drag, startPoint x: 734, startPoint y: 305, endPoint x: 620, endPoint y: 533, distance: 254.6
click at [620, 533] on div ".deletable-edge-delete-btn { width: 20px; height: 20px; border: 0px solid #ffff…" at bounding box center [904, 387] width 1125 height 617
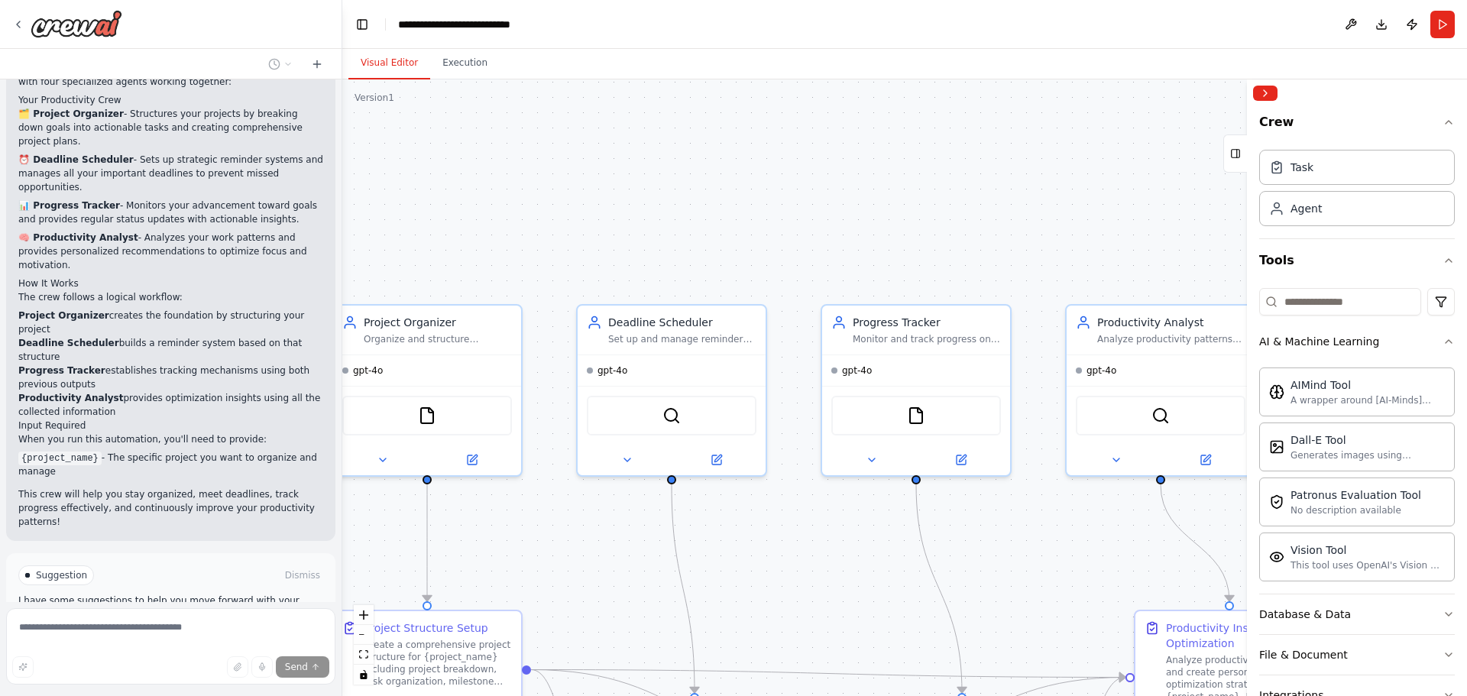
drag, startPoint x: 913, startPoint y: 218, endPoint x: 574, endPoint y: 204, distance: 339.6
click at [568, 210] on div ".deletable-edge-delete-btn { width: 20px; height: 20px; border: 0px solid #ffff…" at bounding box center [904, 387] width 1125 height 617
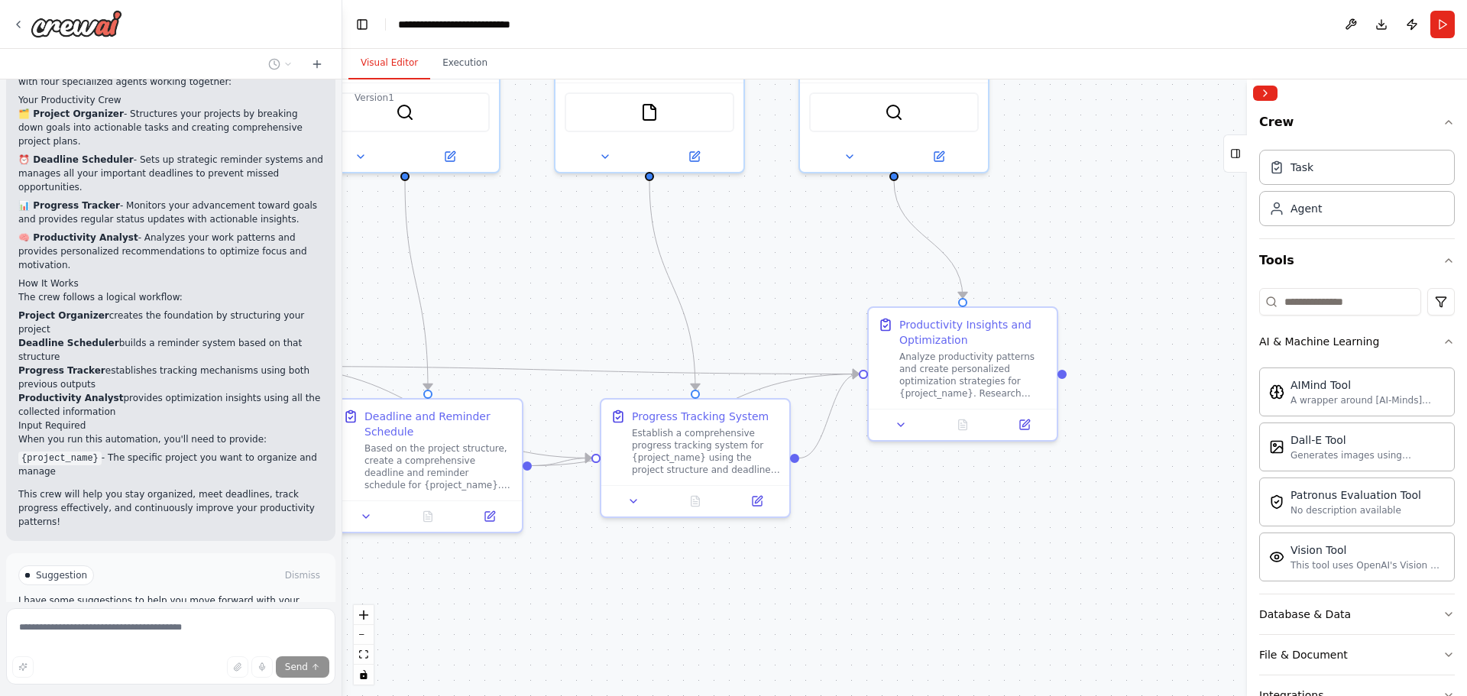
drag, startPoint x: 1002, startPoint y: 513, endPoint x: 678, endPoint y: 226, distance: 432.5
click at [679, 226] on div ".deletable-edge-delete-btn { width: 20px; height: 20px; border: 0px solid #ffff…" at bounding box center [904, 387] width 1125 height 617
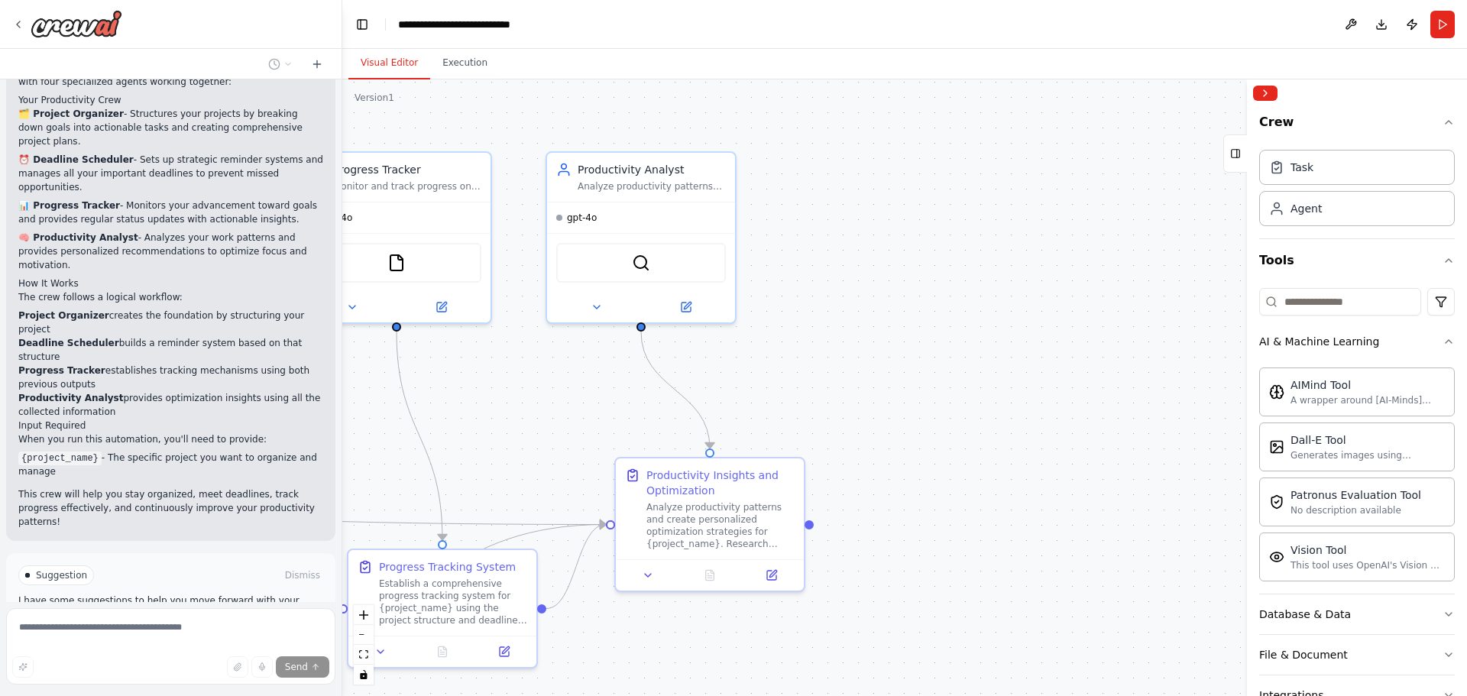
drag, startPoint x: 1025, startPoint y: 244, endPoint x: 901, endPoint y: 403, distance: 202.5
click at [901, 403] on div ".deletable-edge-delete-btn { width: 20px; height: 20px; border: 0px solid #ffff…" at bounding box center [904, 387] width 1125 height 617
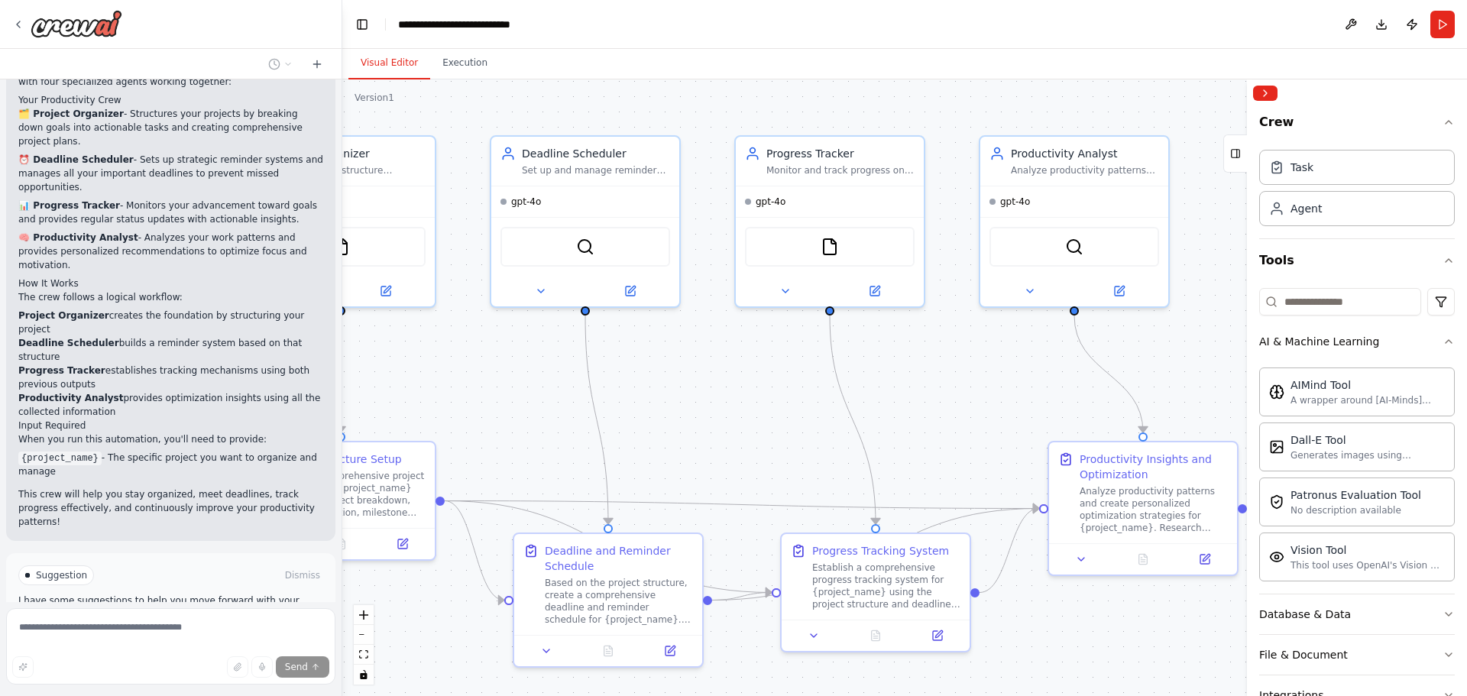
drag, startPoint x: 587, startPoint y: 405, endPoint x: 1020, endPoint y: 389, distance: 433.6
click at [1020, 389] on div ".deletable-edge-delete-btn { width: 20px; height: 20px; border: 0px solid #ffff…" at bounding box center [904, 387] width 1125 height 617
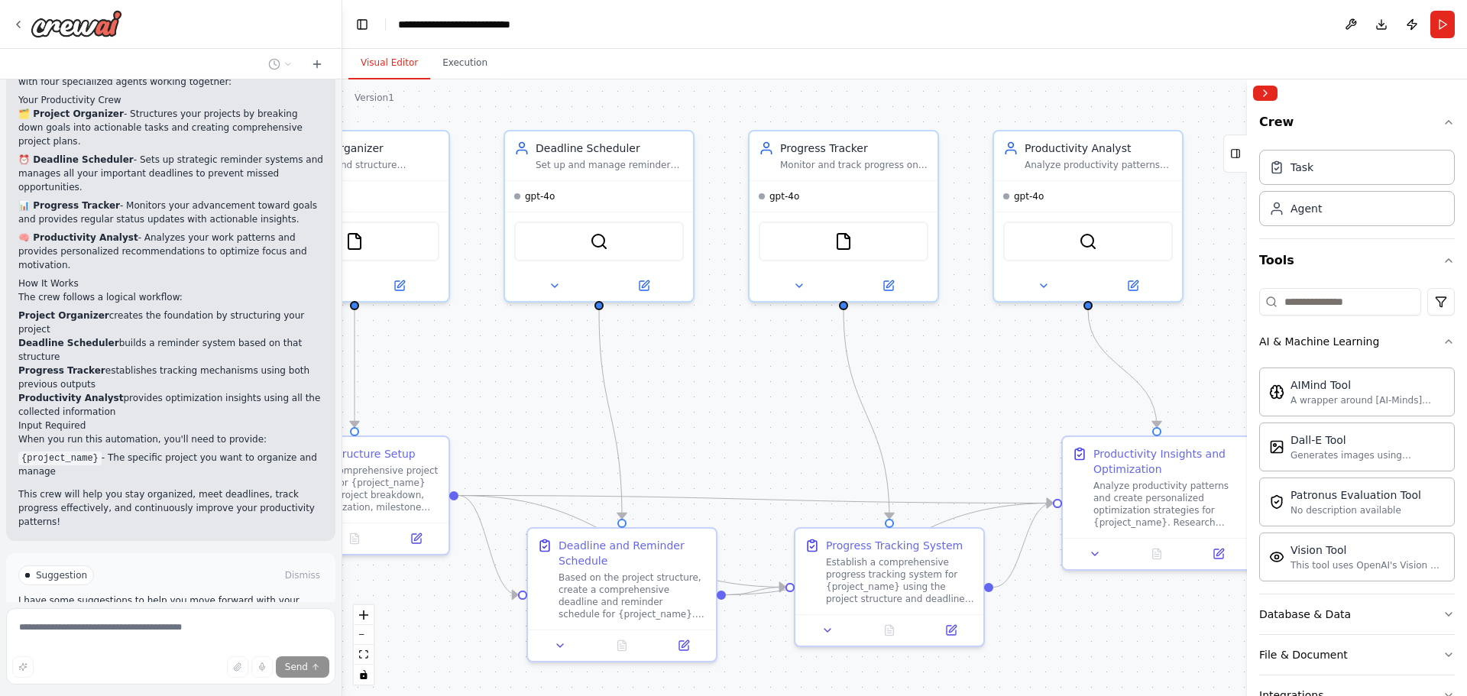
drag, startPoint x: 687, startPoint y: 427, endPoint x: 804, endPoint y: 416, distance: 117.5
click at [701, 421] on div ".deletable-edge-delete-btn { width: 20px; height: 20px; border: 0px solid #ffff…" at bounding box center [904, 387] width 1125 height 617
click at [1443, 339] on div "Crew Task Agent Tools AI & Machine Learning AIMind Tool A wrapper around [AI-Mi…" at bounding box center [1357, 401] width 220 height 589
click at [1443, 339] on icon "button" at bounding box center [1449, 341] width 12 height 12
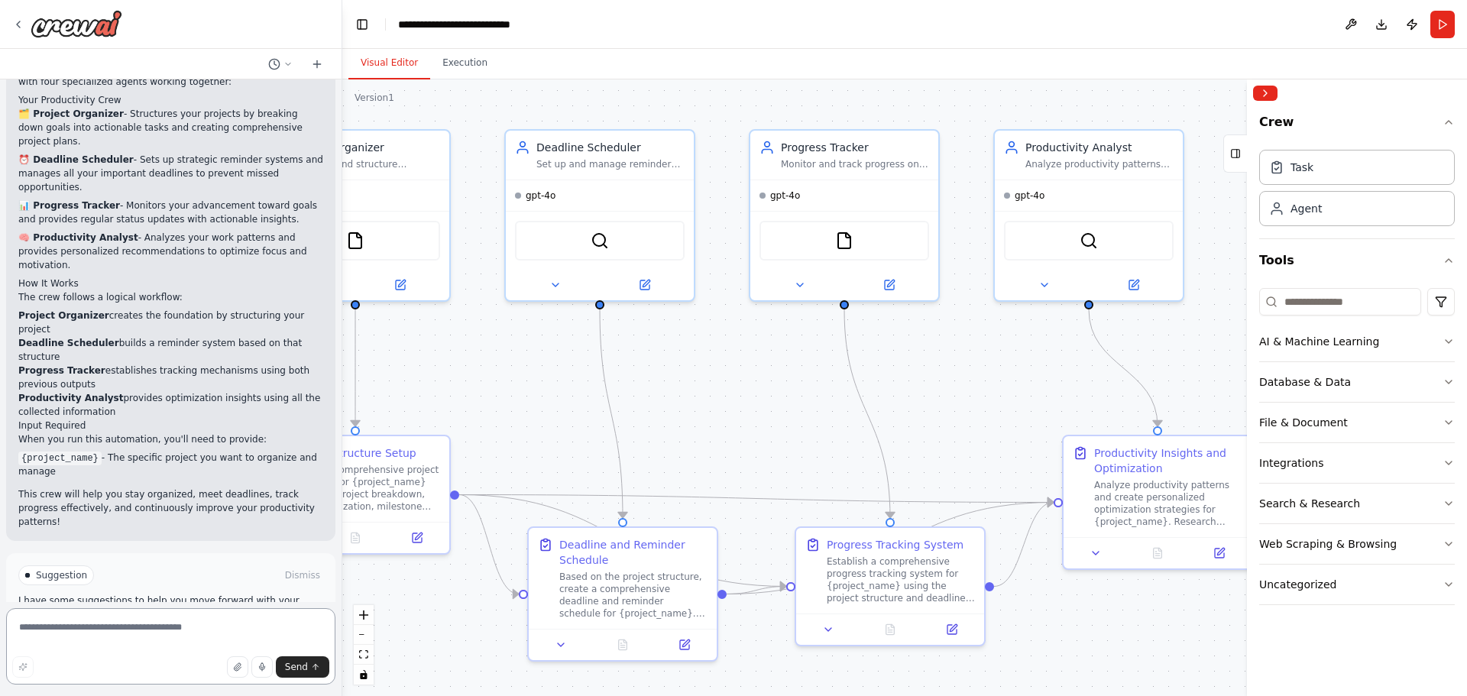
scroll to position [974, 0]
